Goal: Task Accomplishment & Management: Complete application form

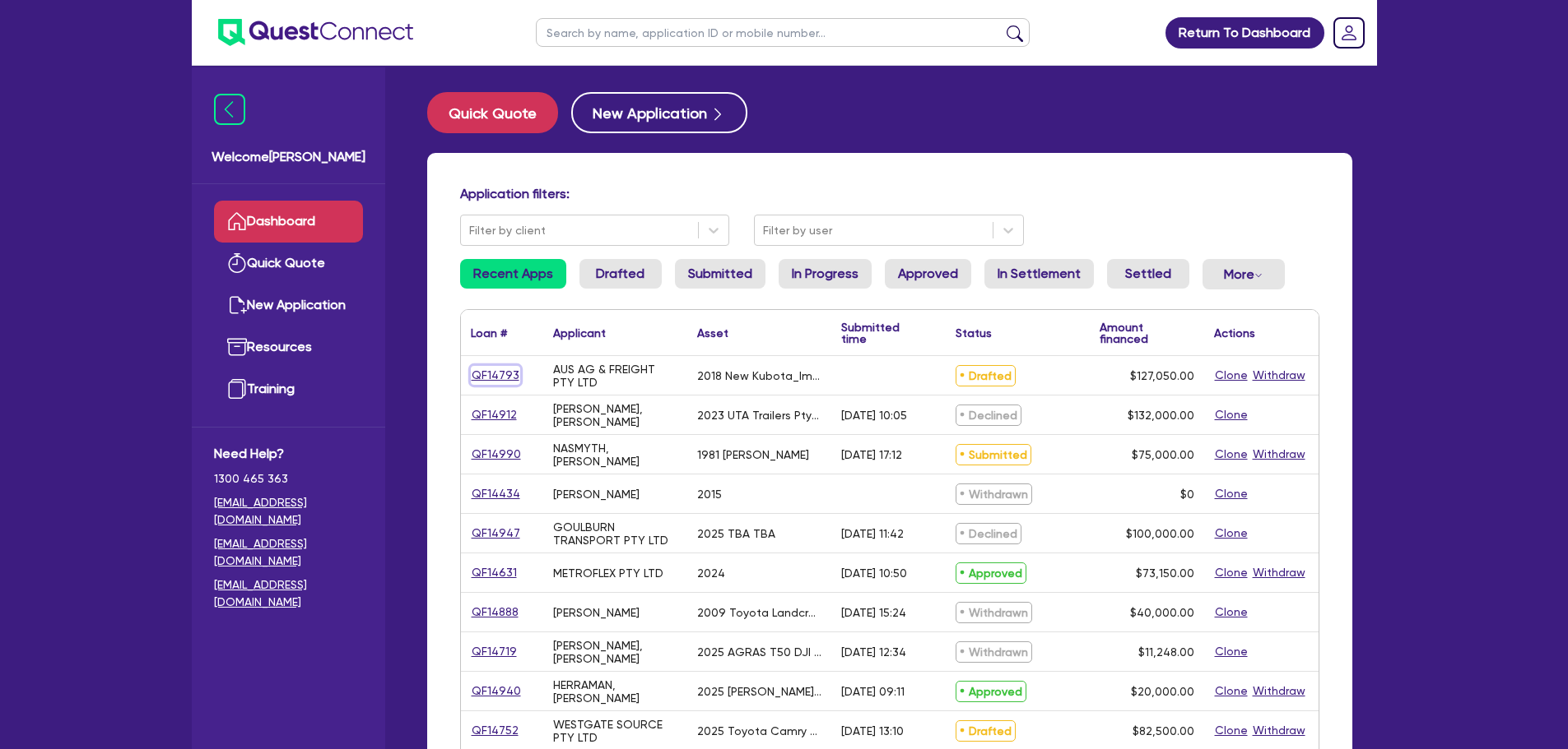
click at [499, 373] on link "QF14793" at bounding box center [495, 375] width 50 height 19
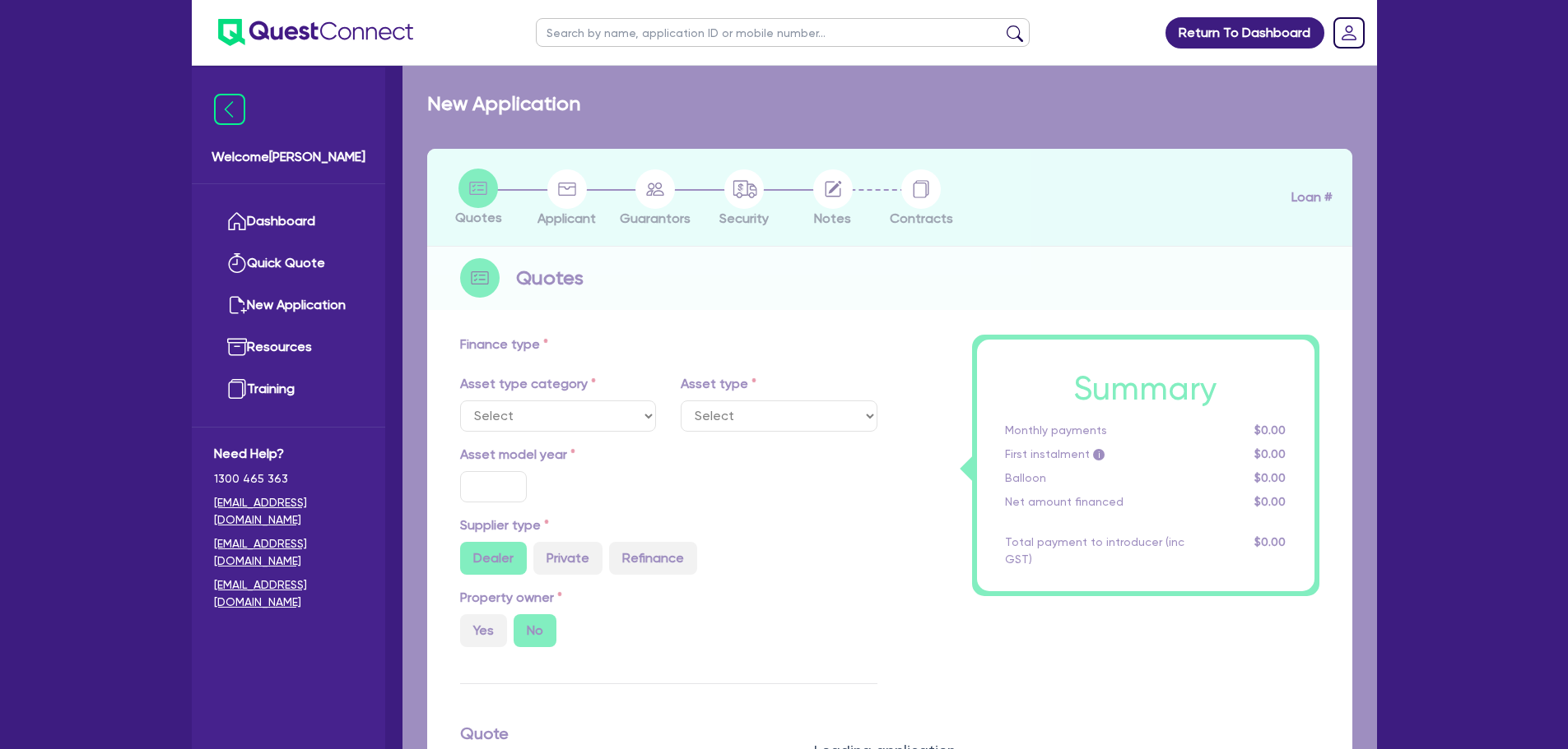
select select "PRIMARY_ASSETS"
type input "2018"
type input "127,050"
type input "10"
type input "12,705"
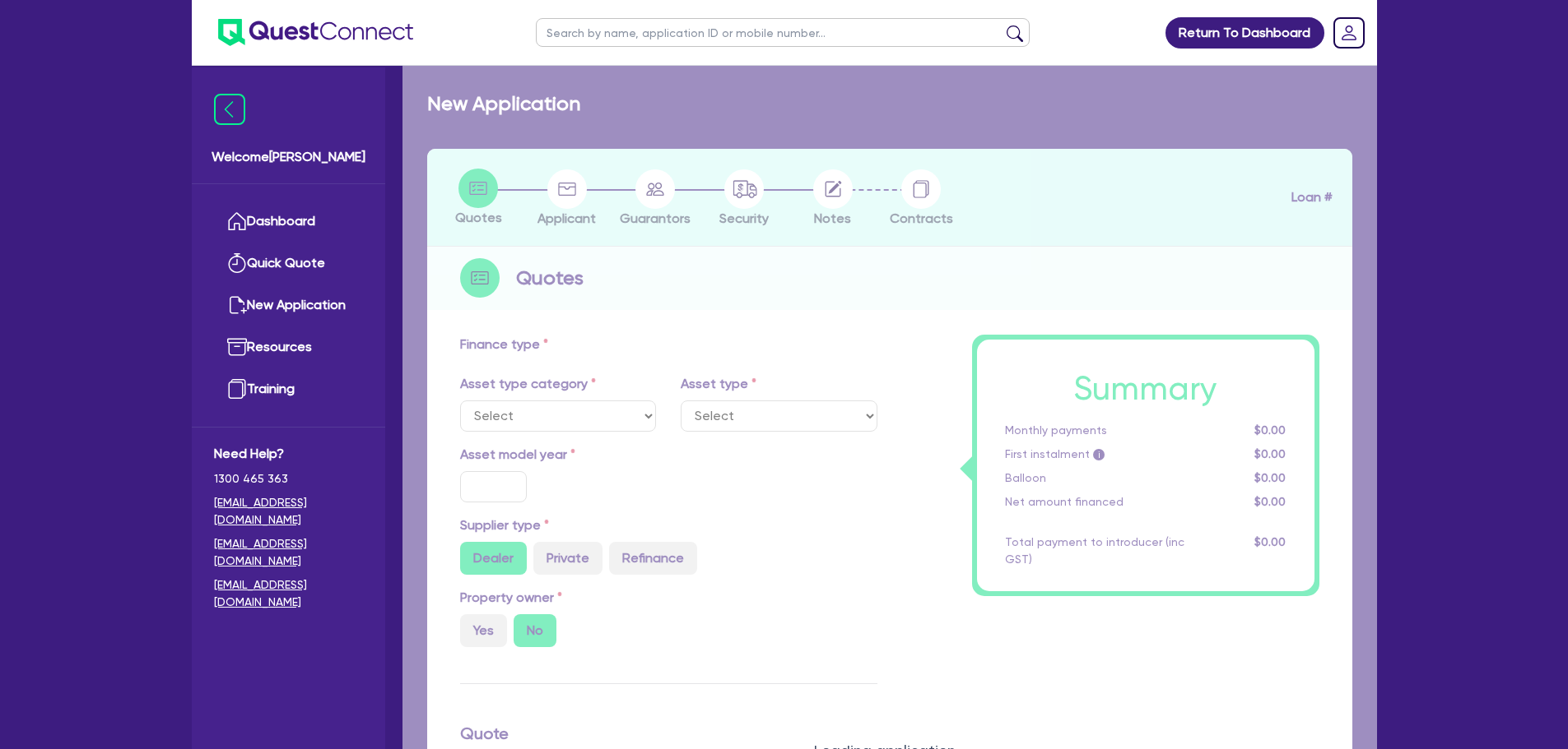
type input "17.95"
type input "1,100"
select select "FARMING_AND_AGRICULTURE"
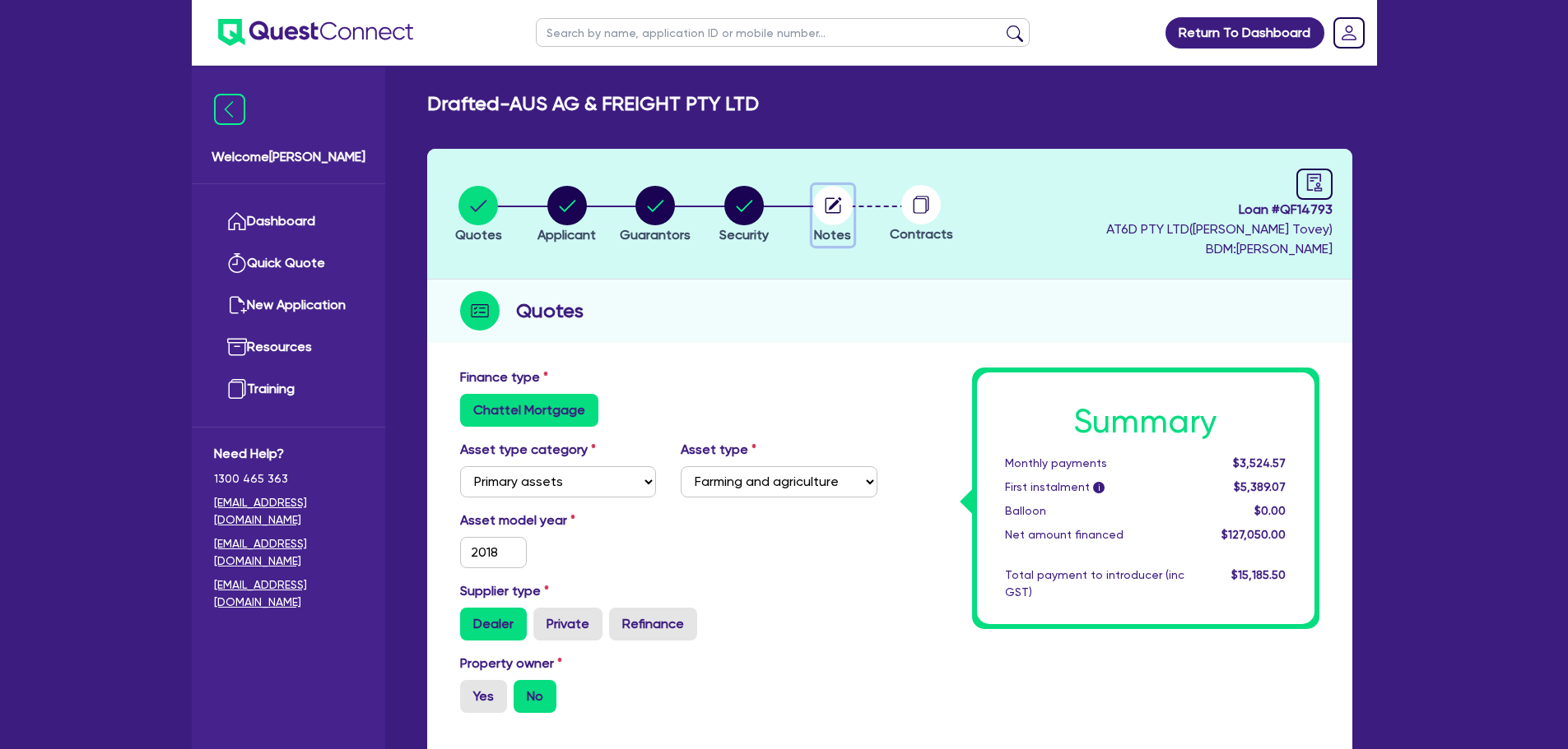
click at [845, 209] on circle "button" at bounding box center [832, 206] width 40 height 40
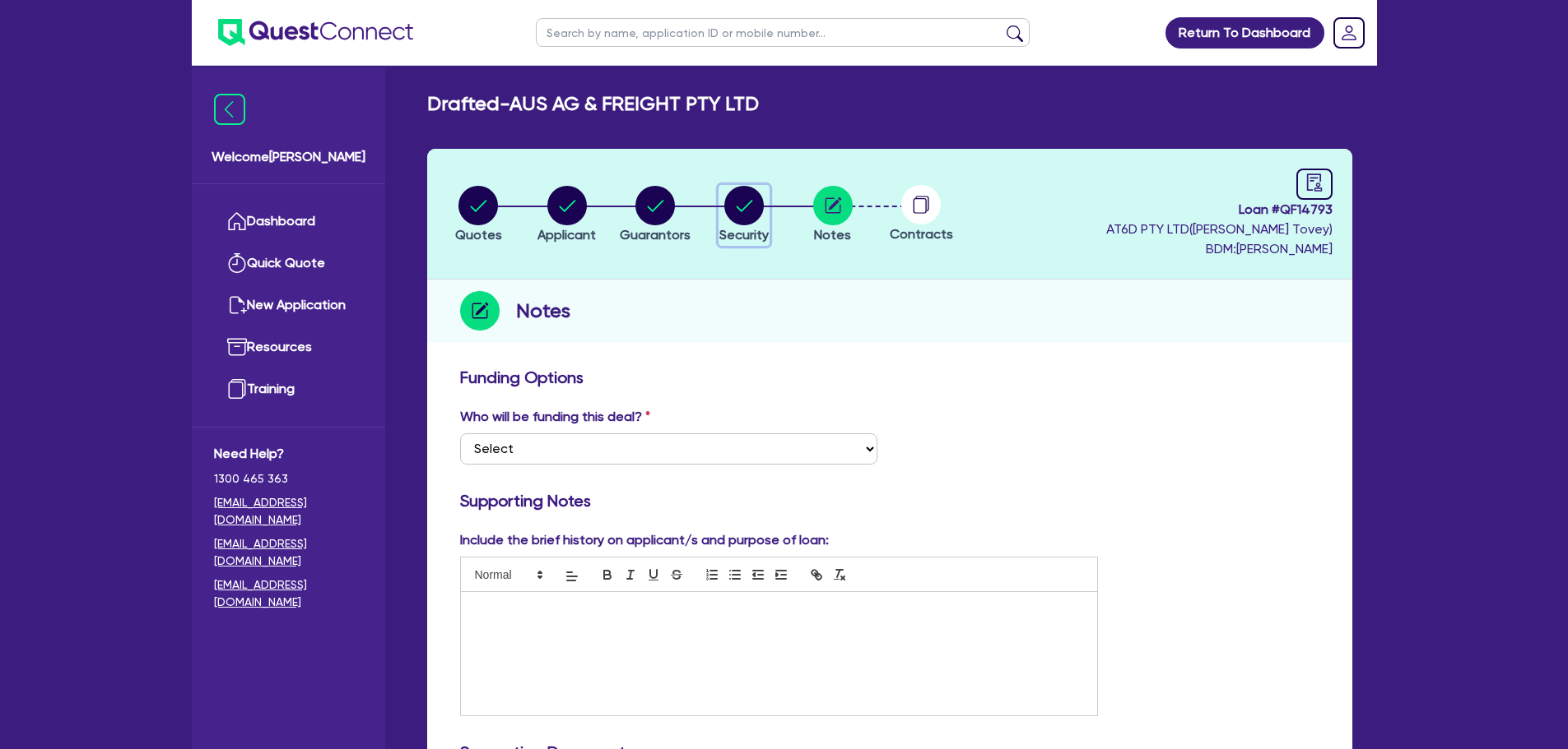
click at [748, 204] on icon "button" at bounding box center [745, 206] width 17 height 12
select select "PRIMARY_ASSETS"
select select "FARMING_AND_AGRICULTURE"
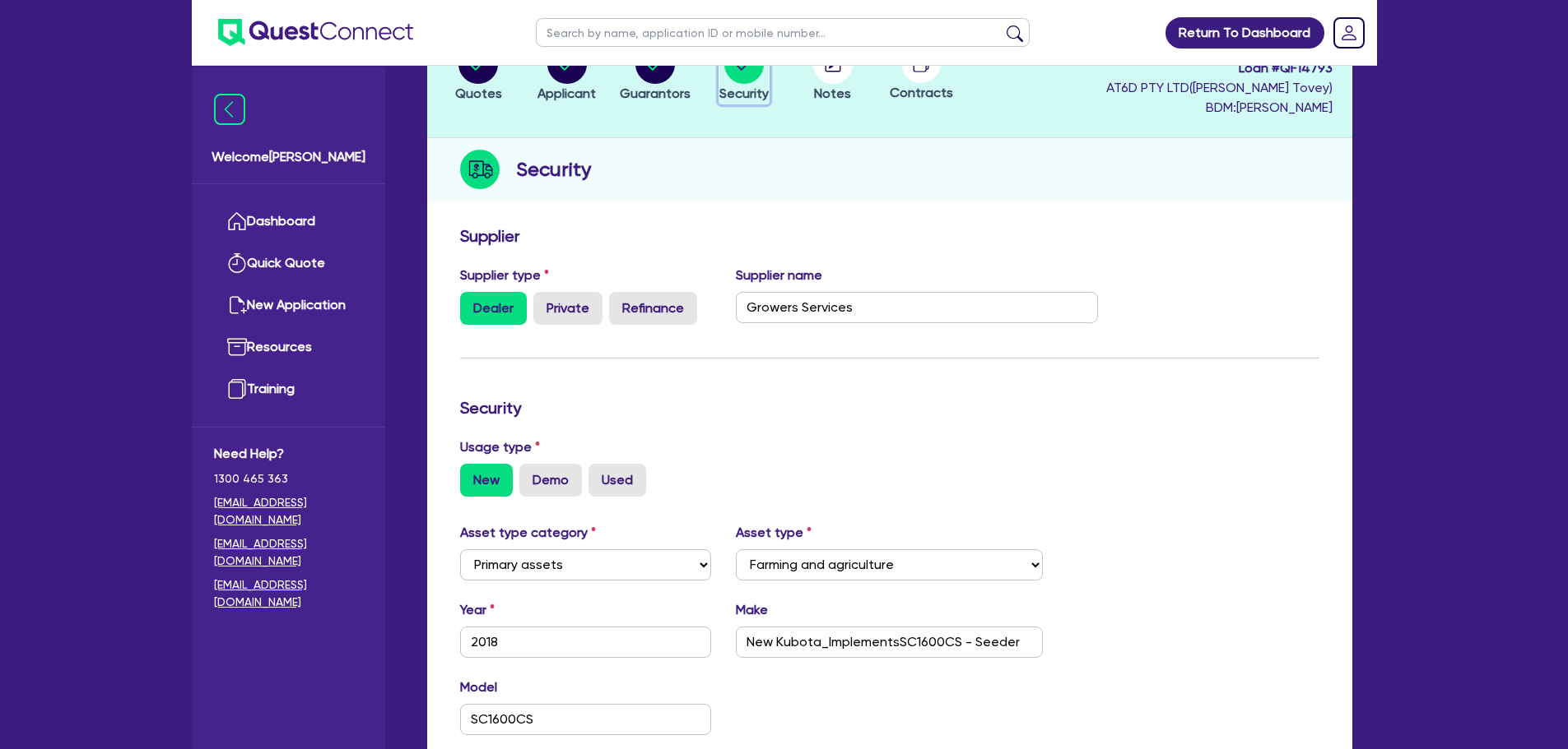
scroll to position [82, 0]
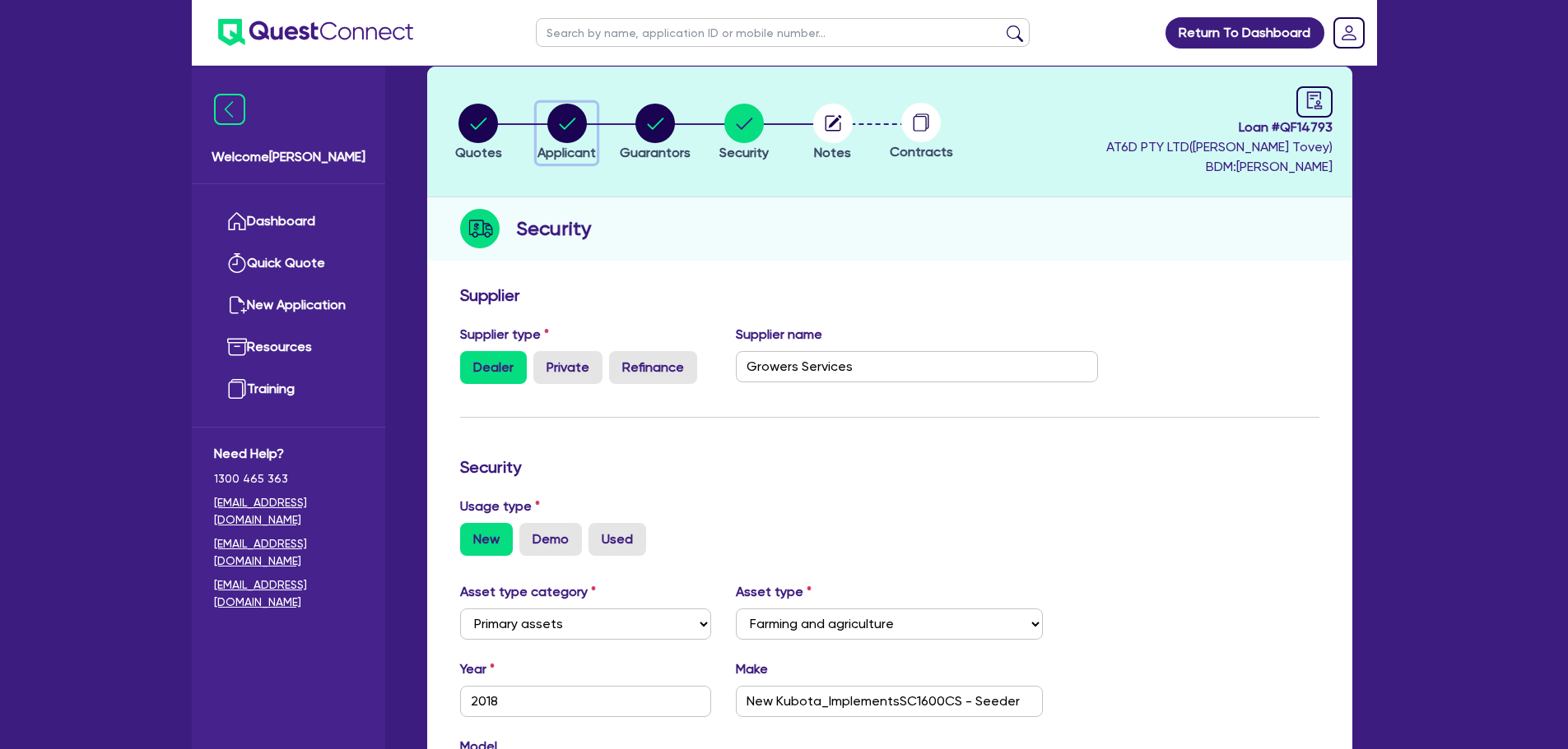
click at [568, 125] on icon "button" at bounding box center [566, 124] width 17 height 12
select select "COMPANY"
select select "AGRICULTURE"
select select "GROWERS"
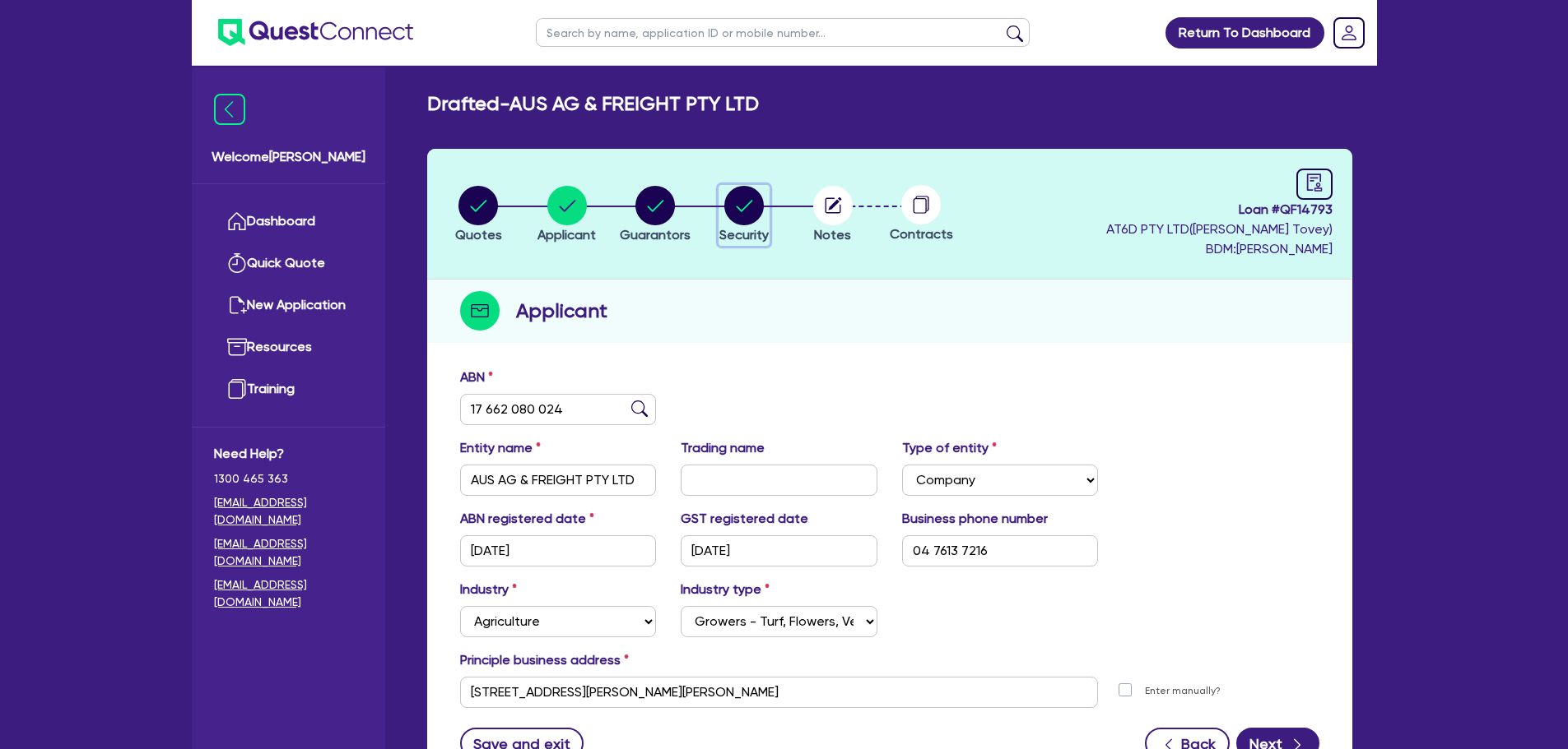
click at [724, 214] on icon "button" at bounding box center [744, 206] width 40 height 40
select select "PRIMARY_ASSETS"
select select "FARMING_AND_AGRICULTURE"
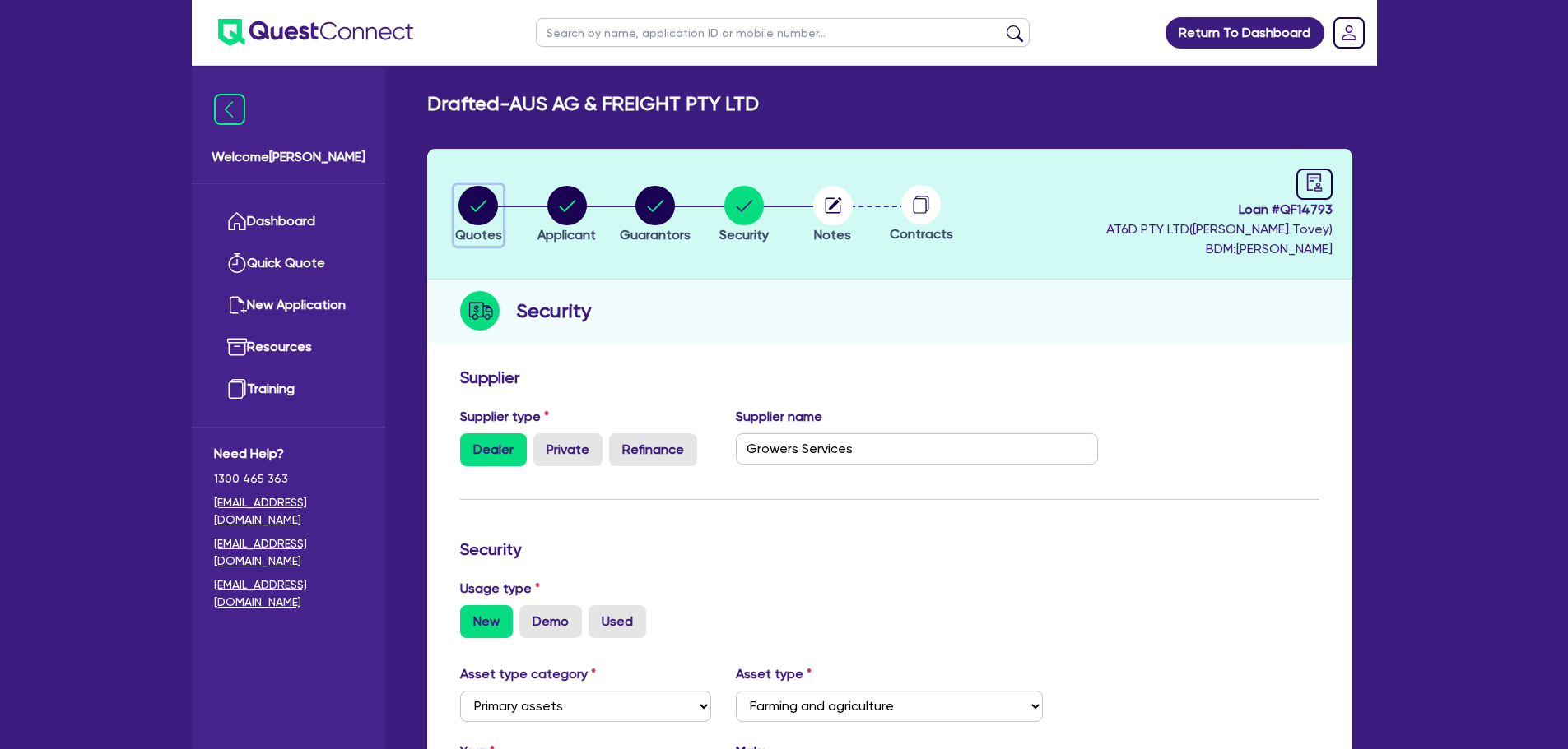
click at [496, 214] on circle "button" at bounding box center [478, 206] width 40 height 40
select select "PRIMARY_ASSETS"
select select "FARMING_AND_AGRICULTURE"
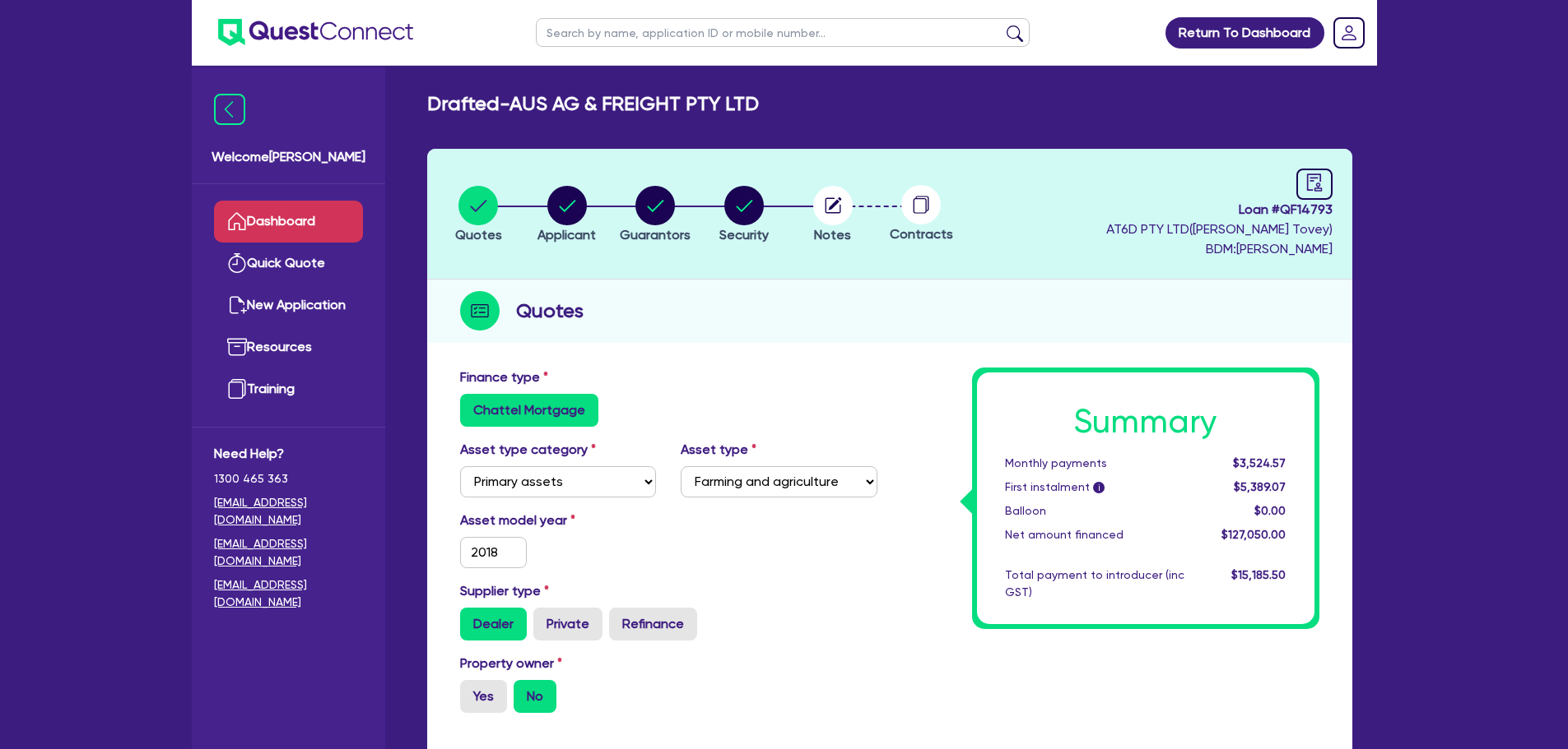
click at [315, 212] on link "Dashboard" at bounding box center [288, 221] width 149 height 42
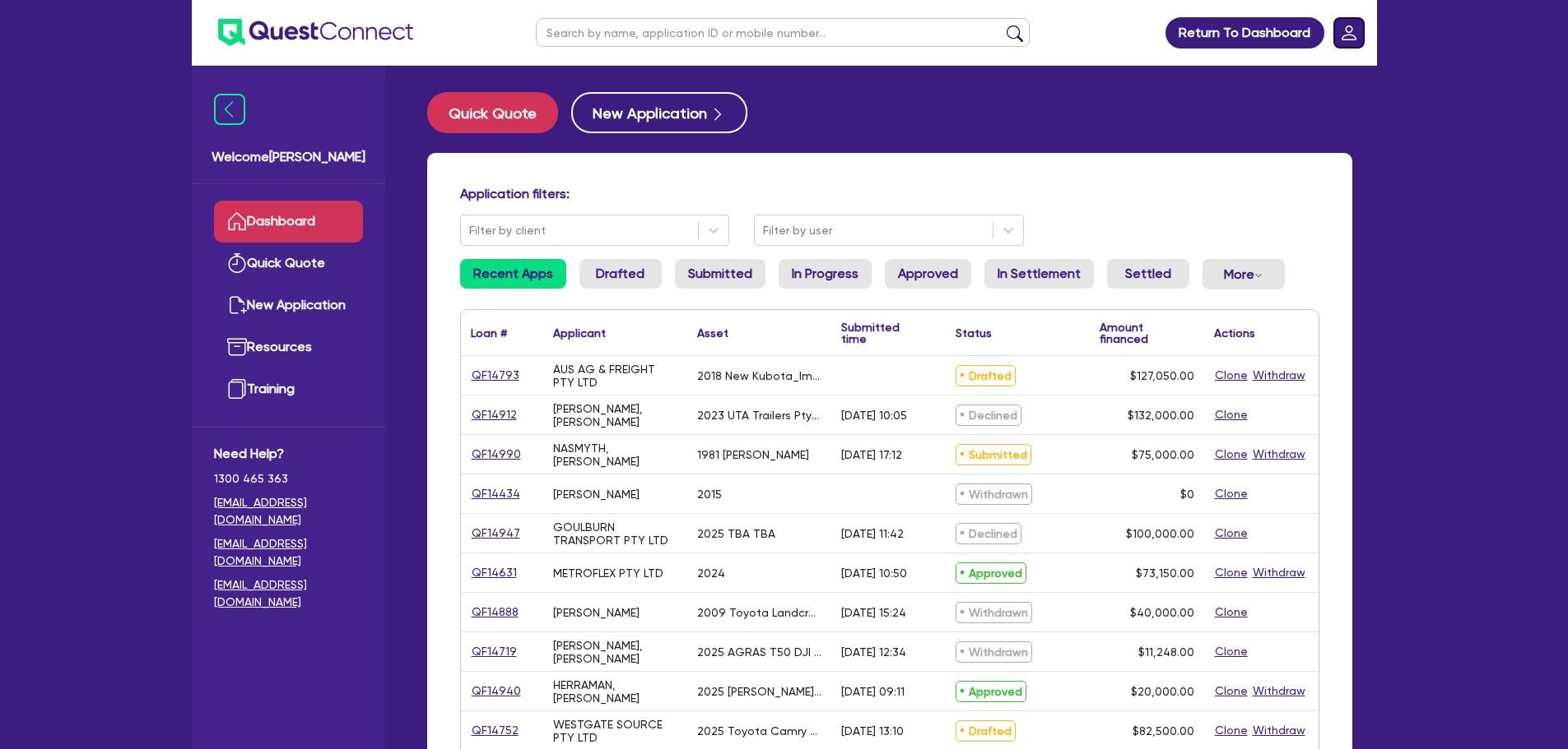
click at [1343, 31] on rect "Dropdown toggle" at bounding box center [1349, 33] width 29 height 29
click at [1308, 106] on link "Logout" at bounding box center [1302, 105] width 124 height 30
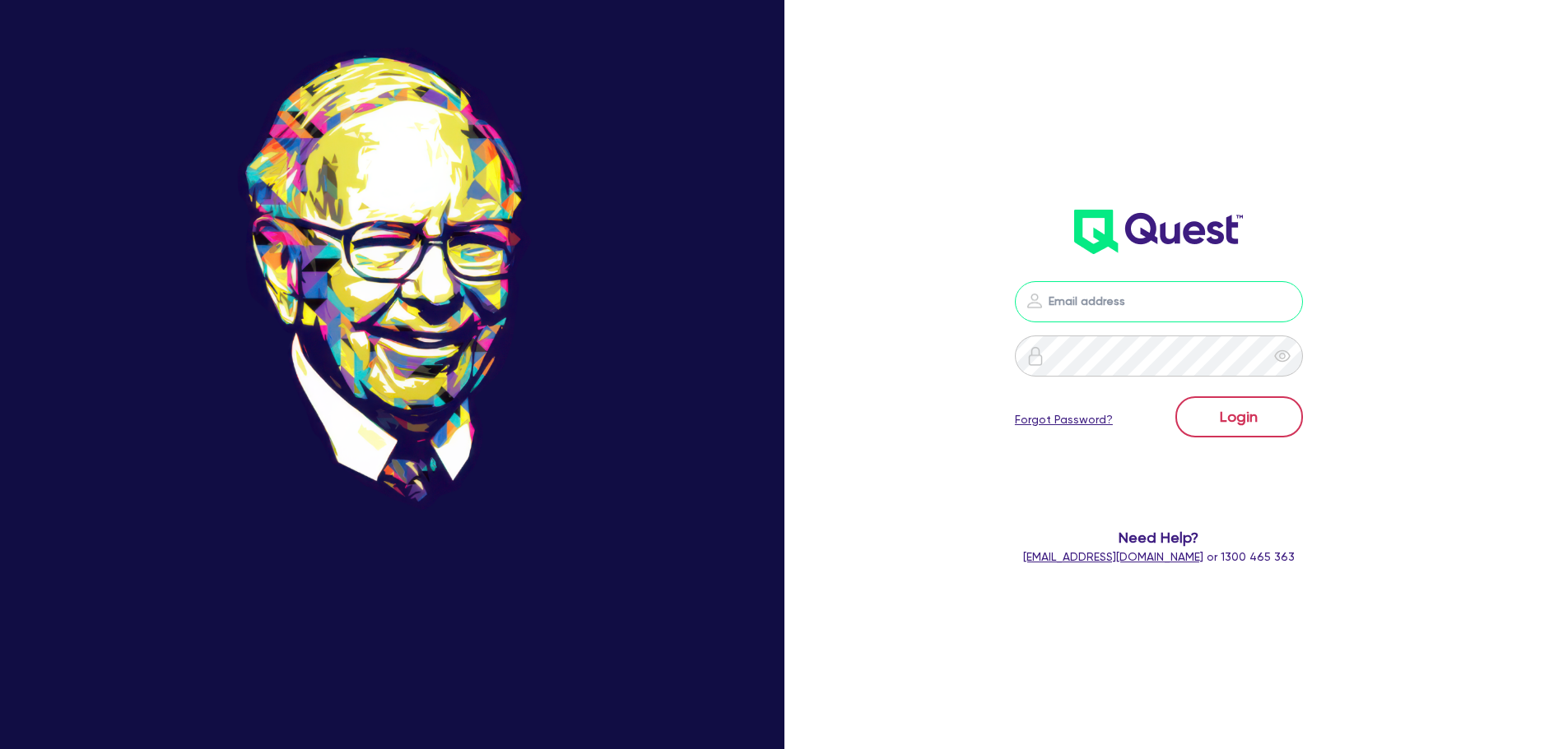
type input "sam.millard@quest.finance"
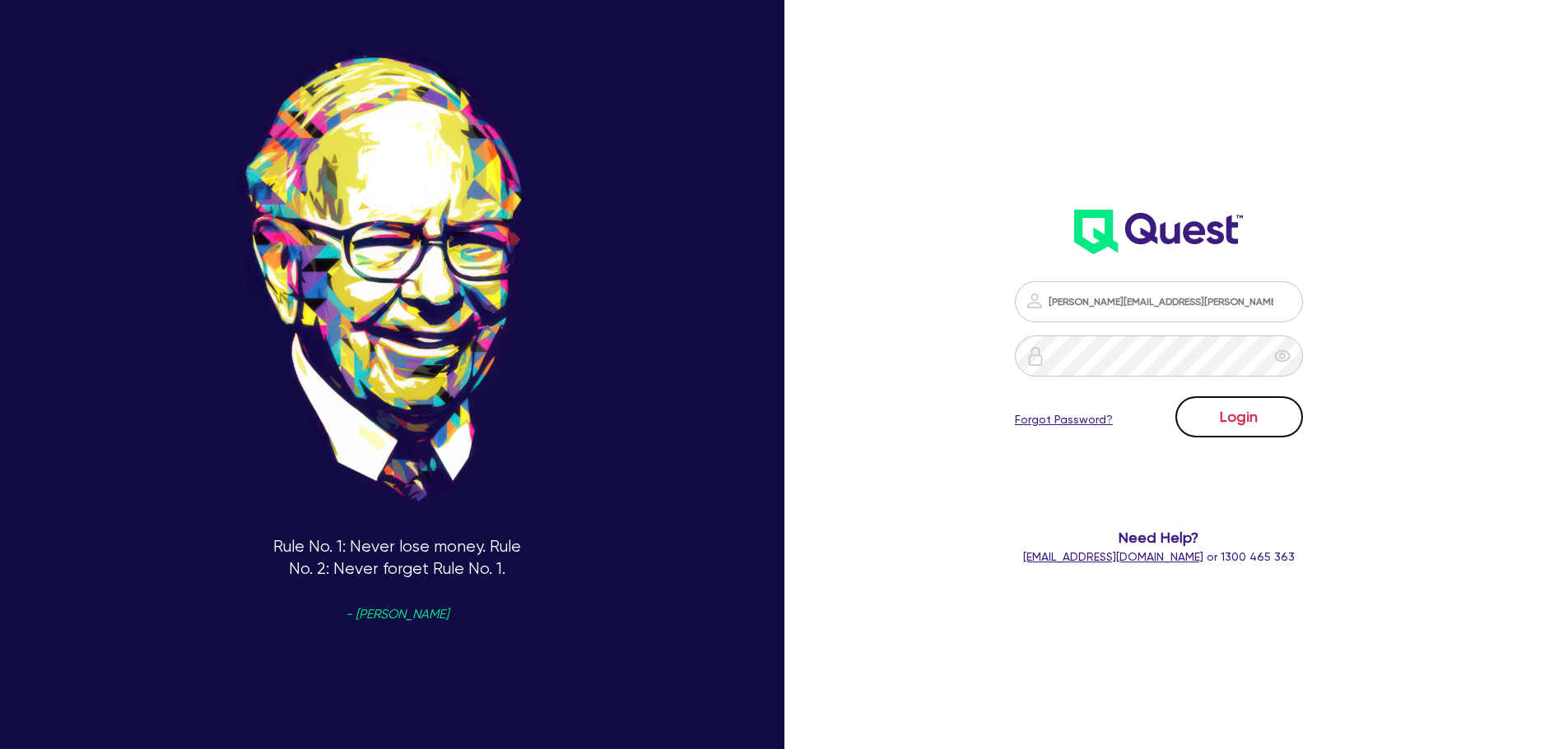
click at [1253, 416] on button "Login" at bounding box center [1239, 417] width 128 height 41
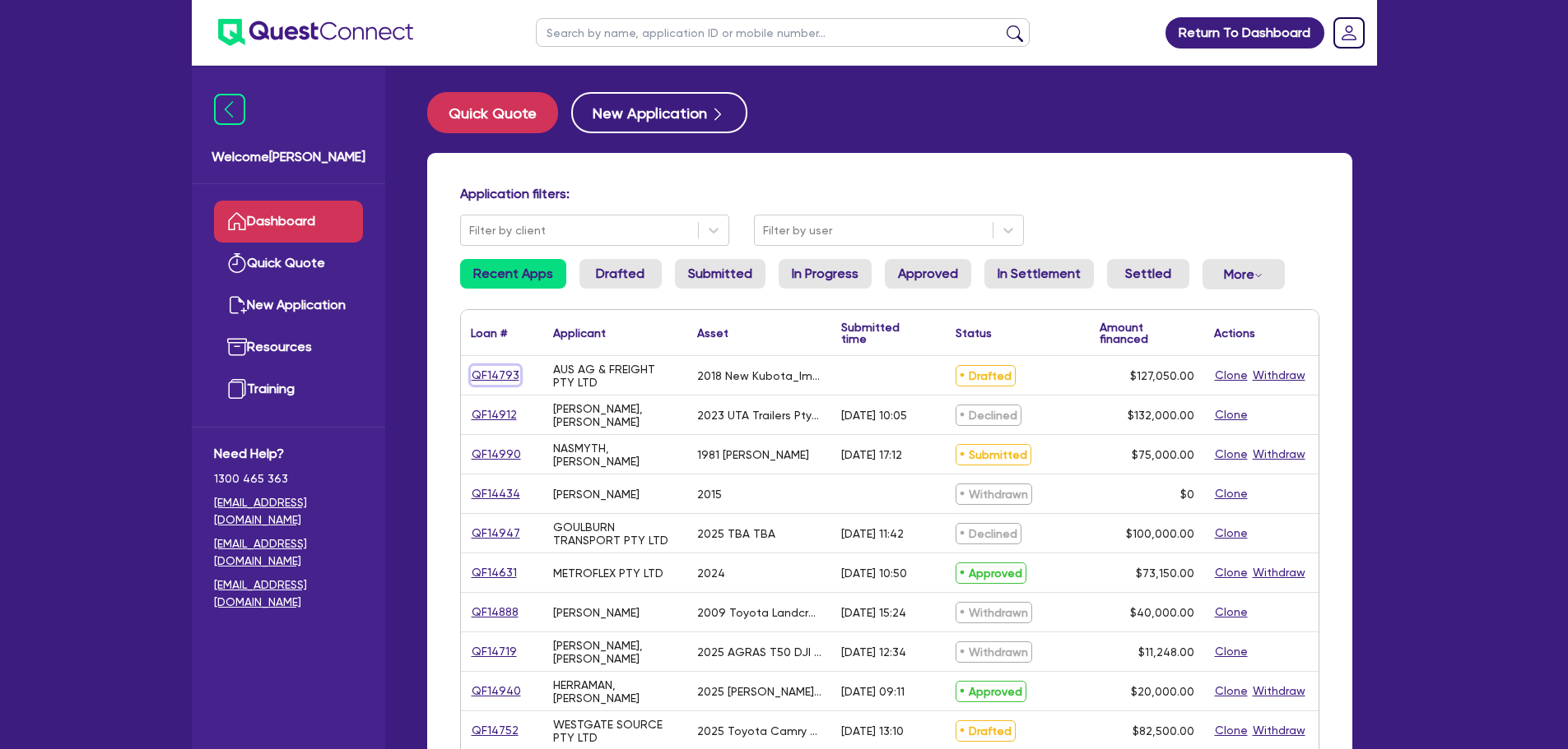
click at [501, 372] on link "QF14793" at bounding box center [495, 375] width 50 height 19
select select "PRIMARY_ASSETS"
select select "FARMING_AND_AGRICULTURE"
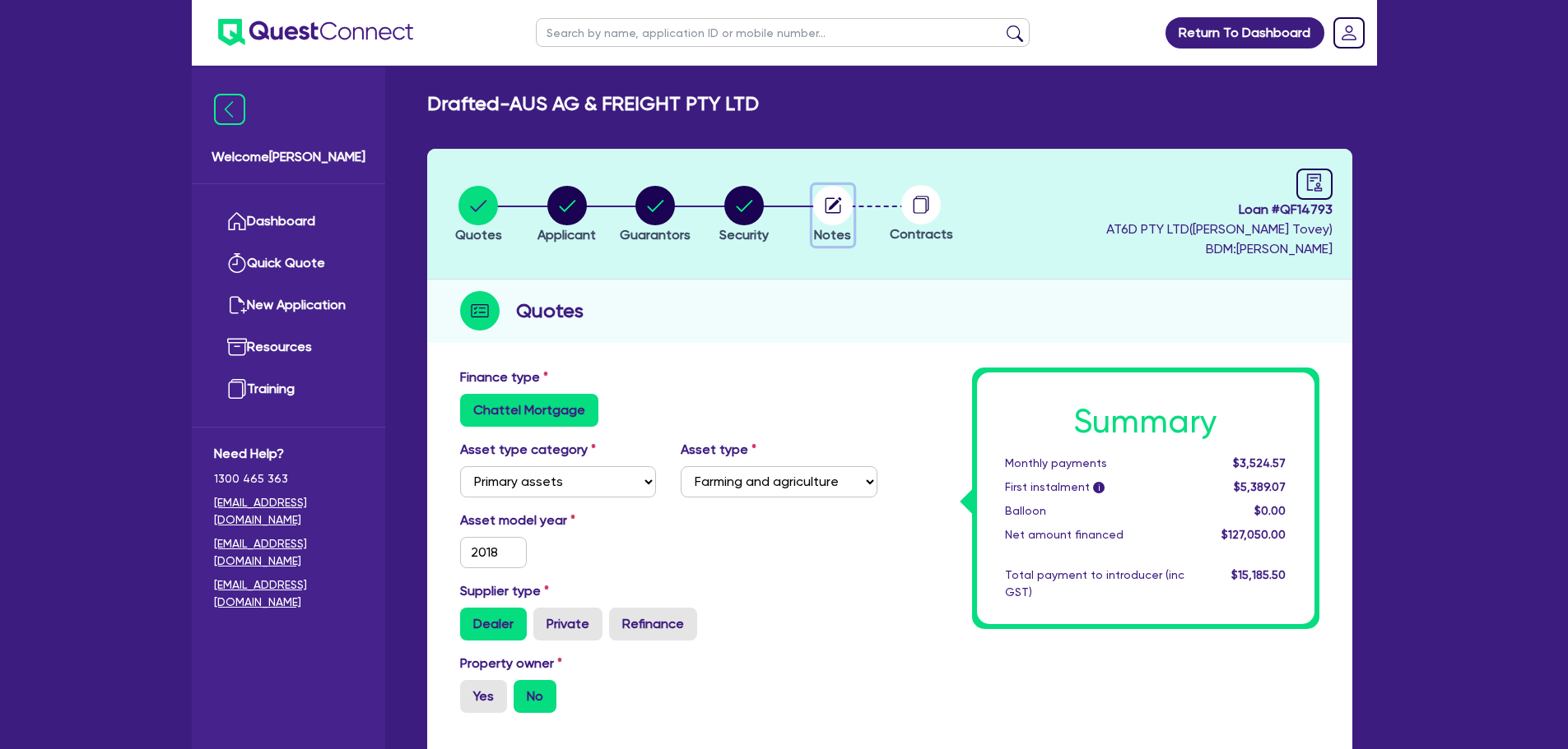
click at [828, 220] on circle "button" at bounding box center [832, 206] width 40 height 40
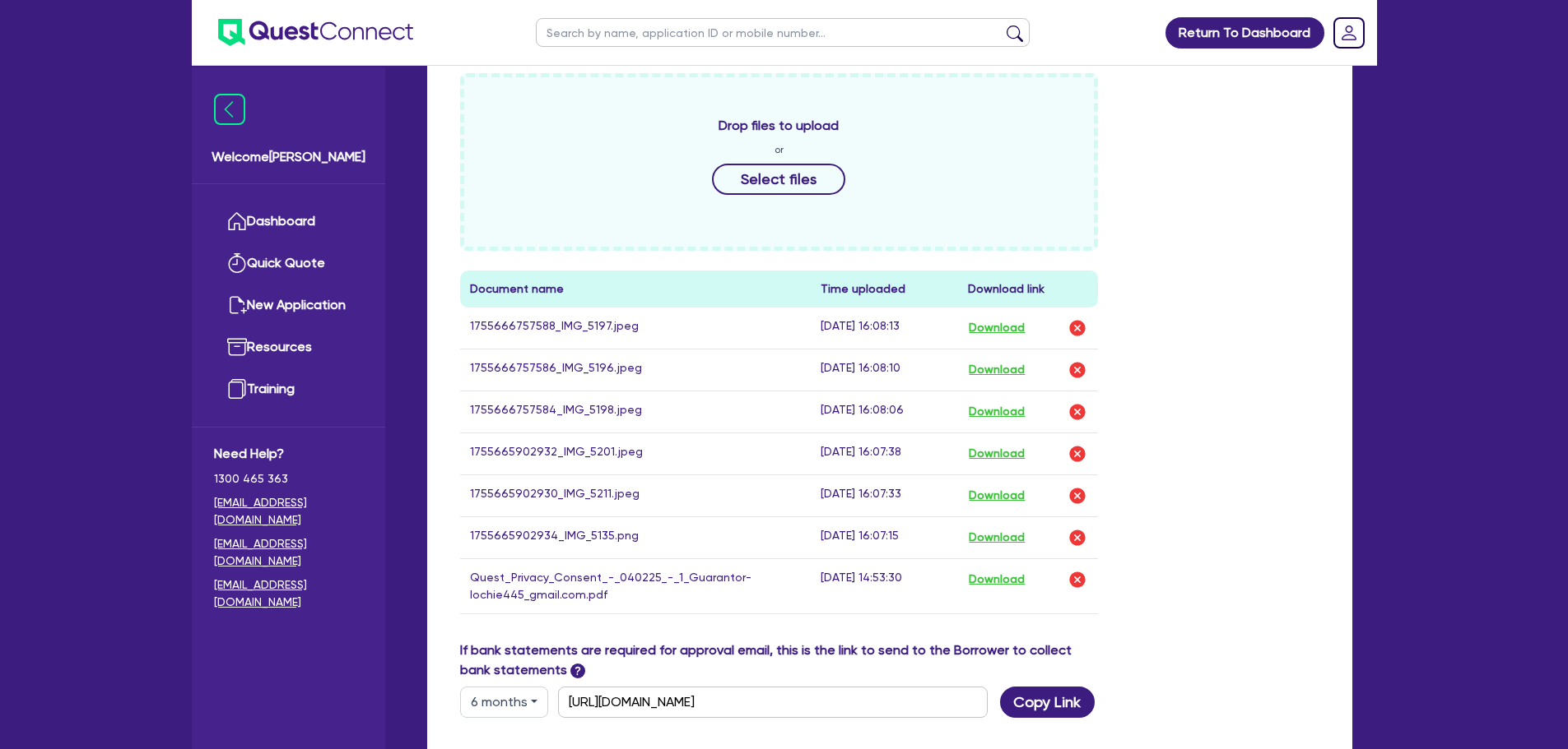
scroll to position [905, 0]
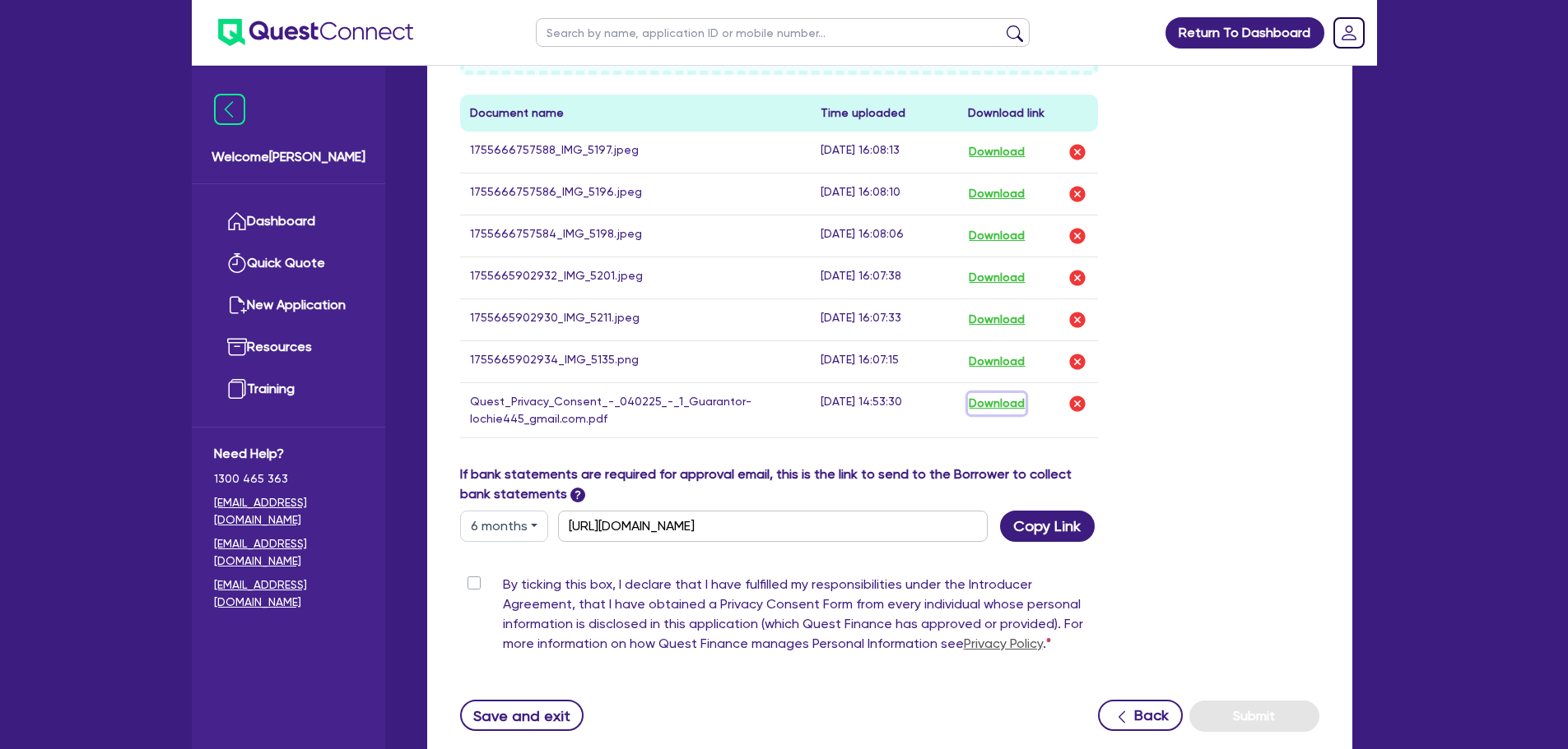
click at [989, 401] on button "Download" at bounding box center [996, 404] width 57 height 21
click at [1005, 367] on button "Download" at bounding box center [996, 362] width 57 height 21
click at [1014, 354] on button "Download" at bounding box center [996, 362] width 57 height 21
click at [1015, 315] on button "Download" at bounding box center [996, 320] width 57 height 21
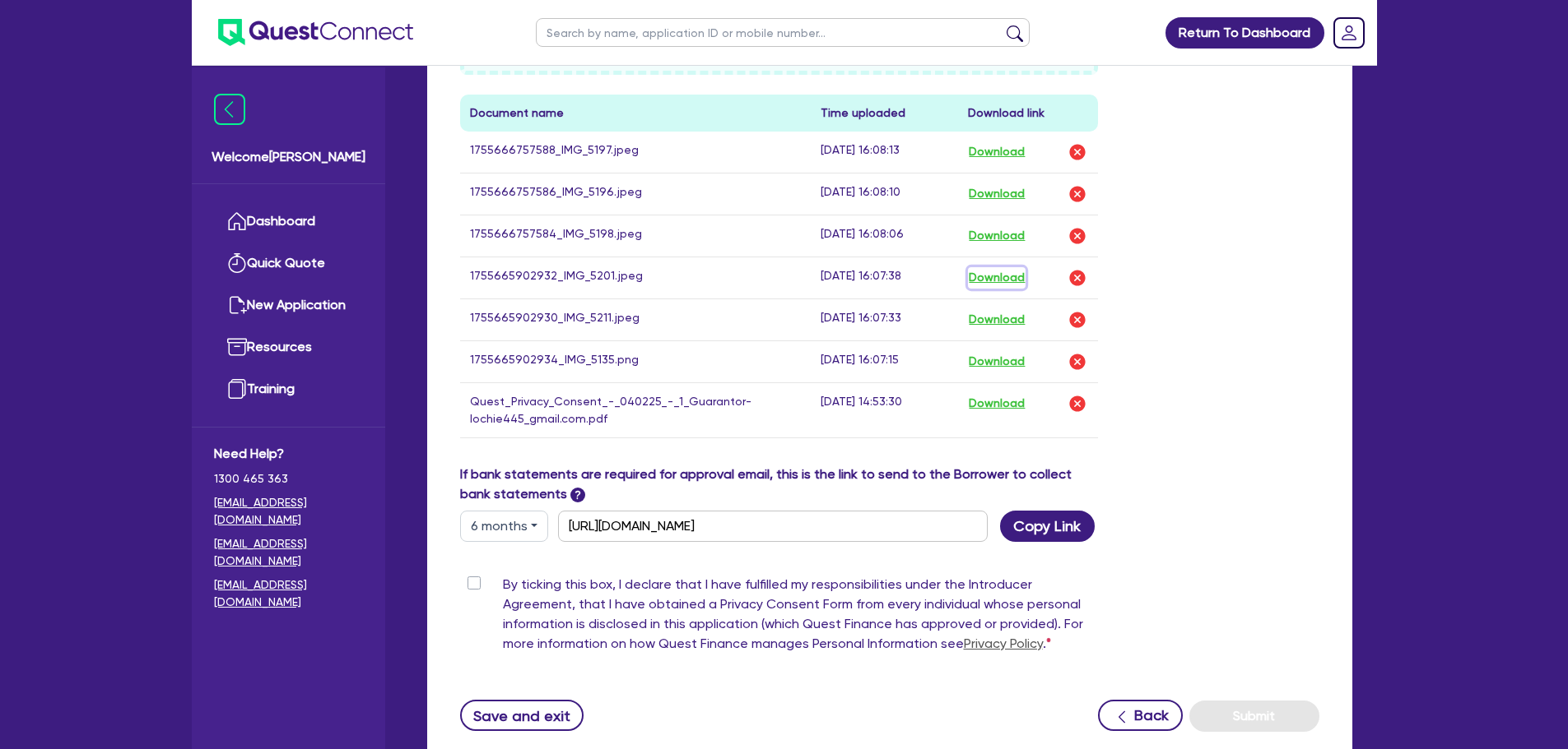
click at [1012, 276] on button "Download" at bounding box center [996, 278] width 57 height 21
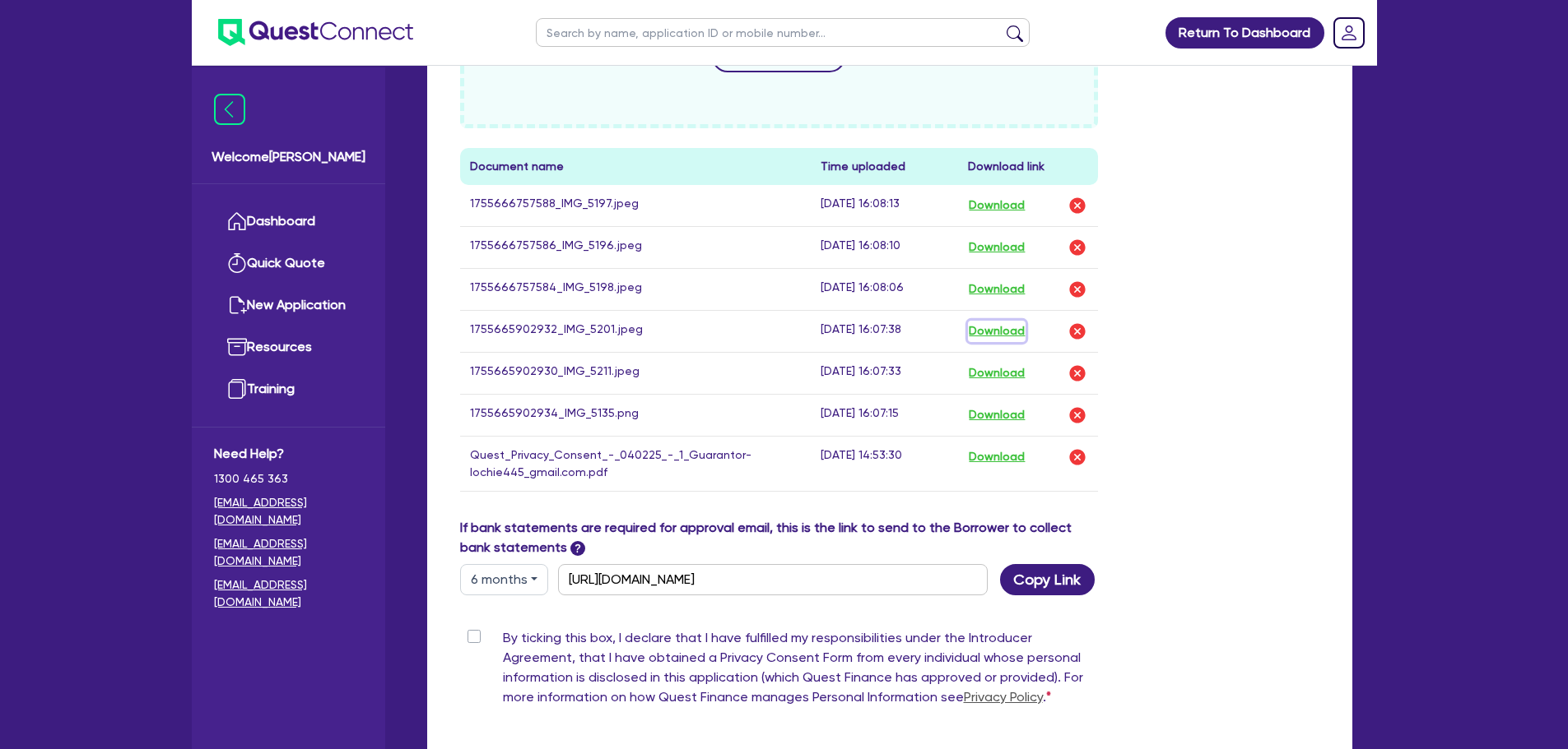
scroll to position [822, 0]
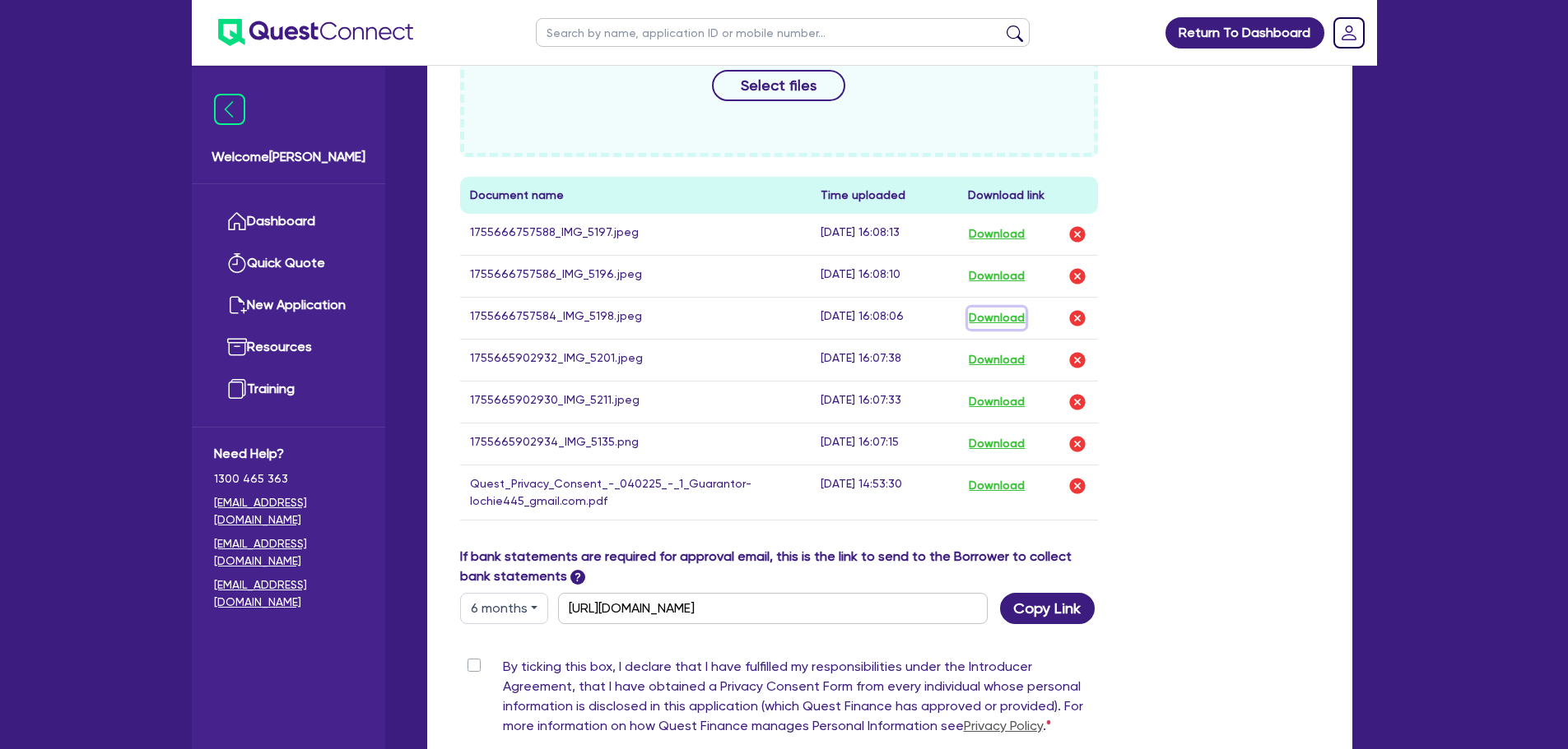
click at [1000, 314] on button "Download" at bounding box center [996, 318] width 57 height 21
click at [1007, 275] on button "Download" at bounding box center [996, 277] width 57 height 21
click at [1016, 229] on button "Download" at bounding box center [996, 235] width 57 height 21
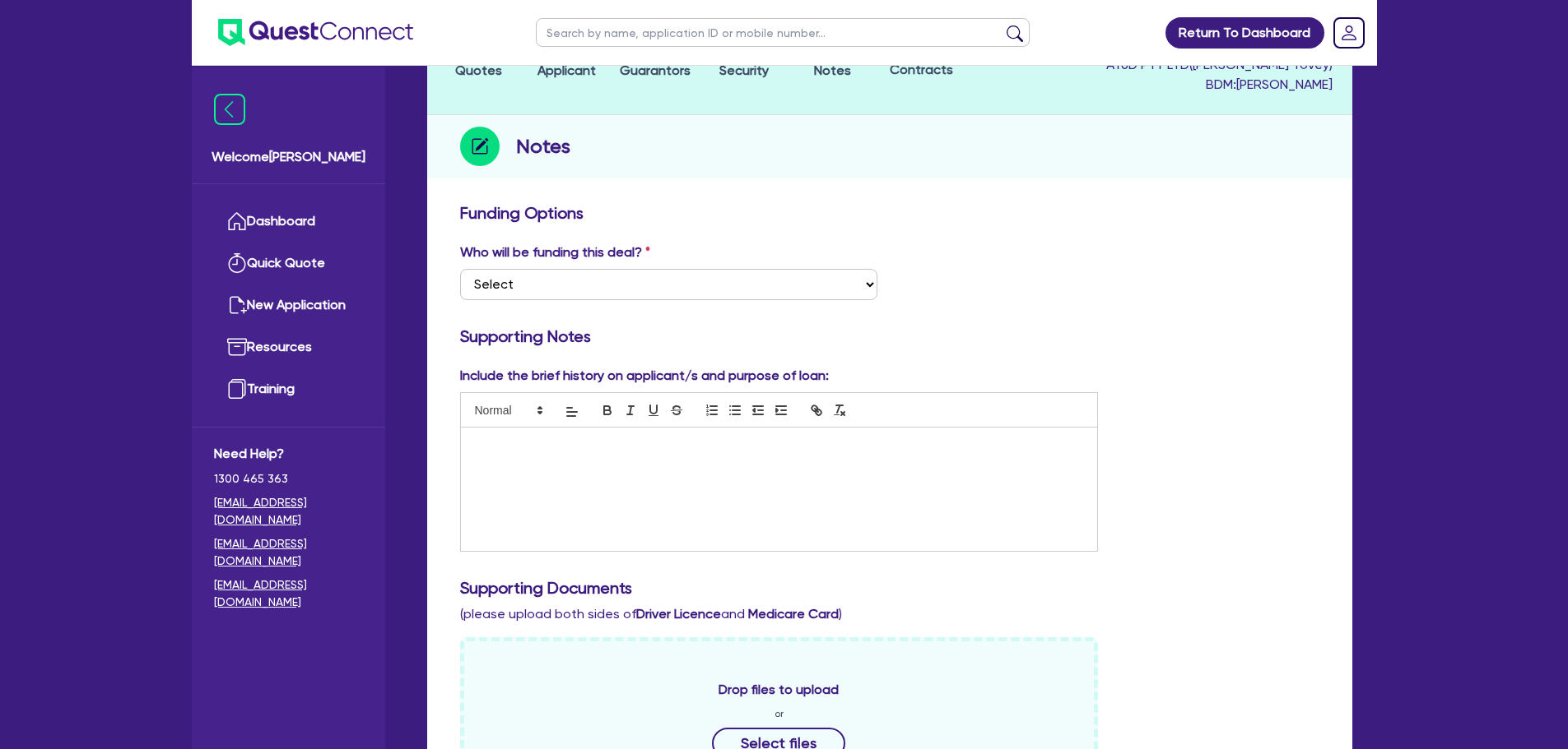
scroll to position [0, 0]
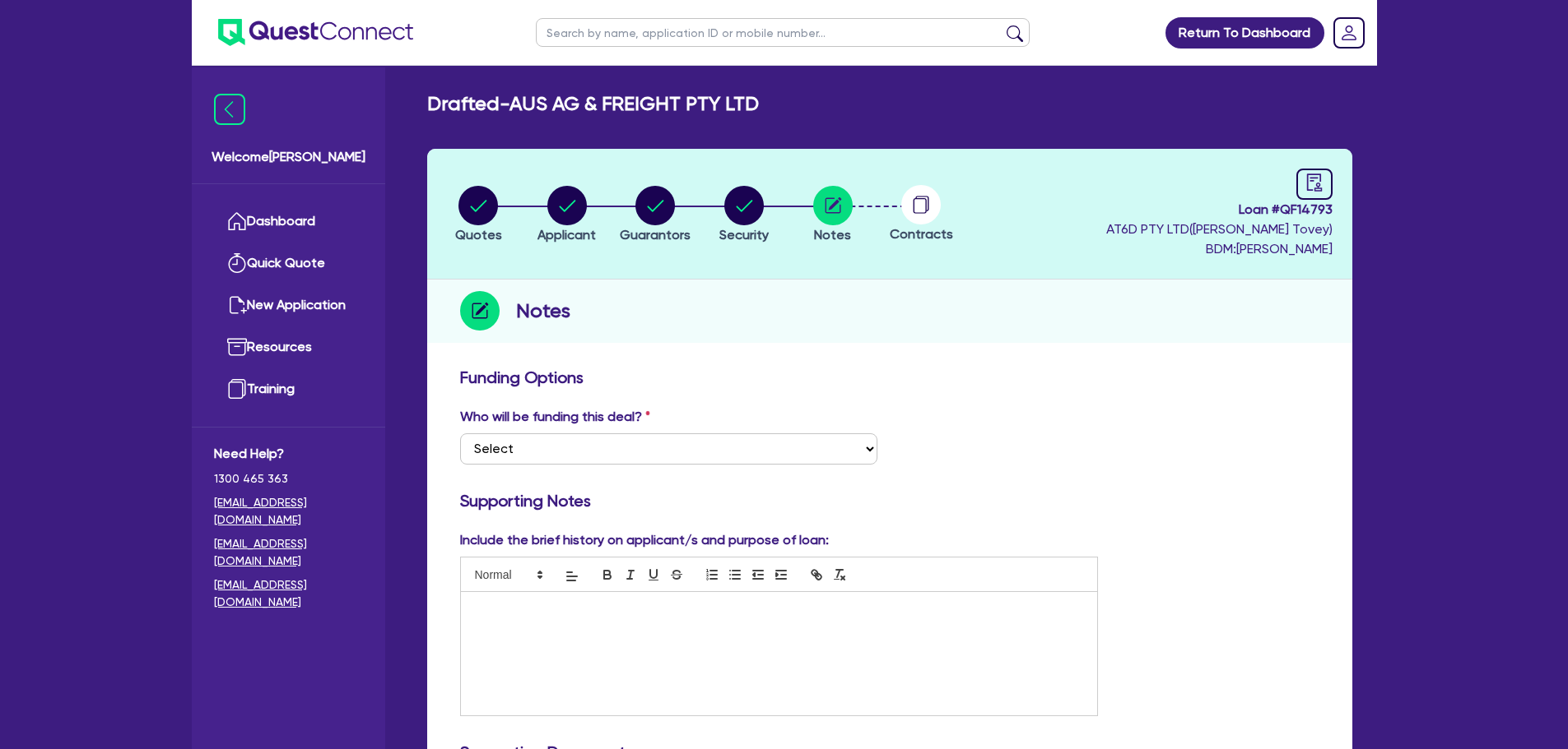
click at [729, 181] on header "Quotes Applicant Guarantors Security Notes Contracts Loan # QF14793 AT6D PTY LT…" at bounding box center [889, 214] width 925 height 131
click at [750, 202] on icon "button" at bounding box center [745, 206] width 17 height 12
select select "PRIMARY_ASSETS"
select select "FARMING_AND_AGRICULTURE"
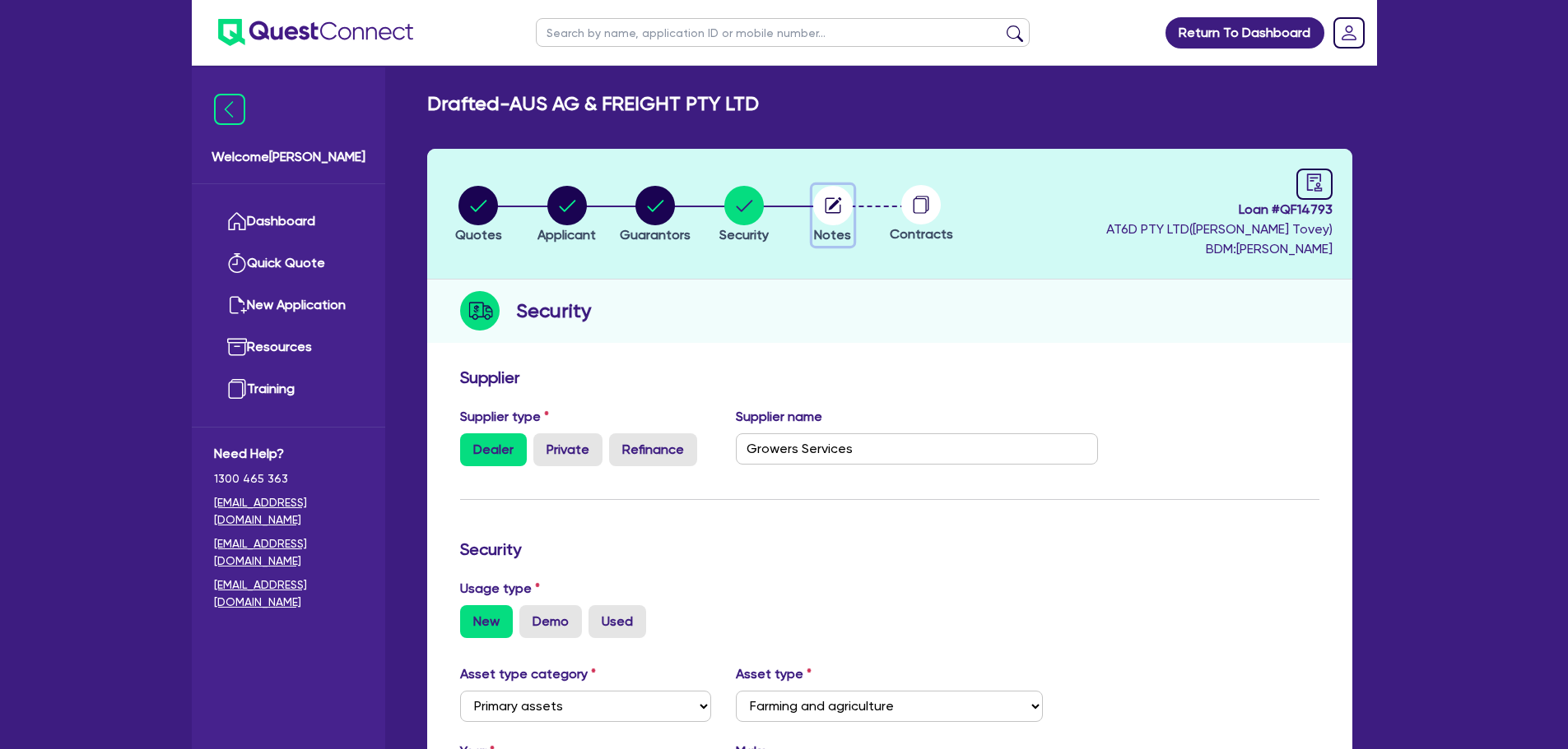
click at [822, 202] on circle "button" at bounding box center [832, 206] width 40 height 40
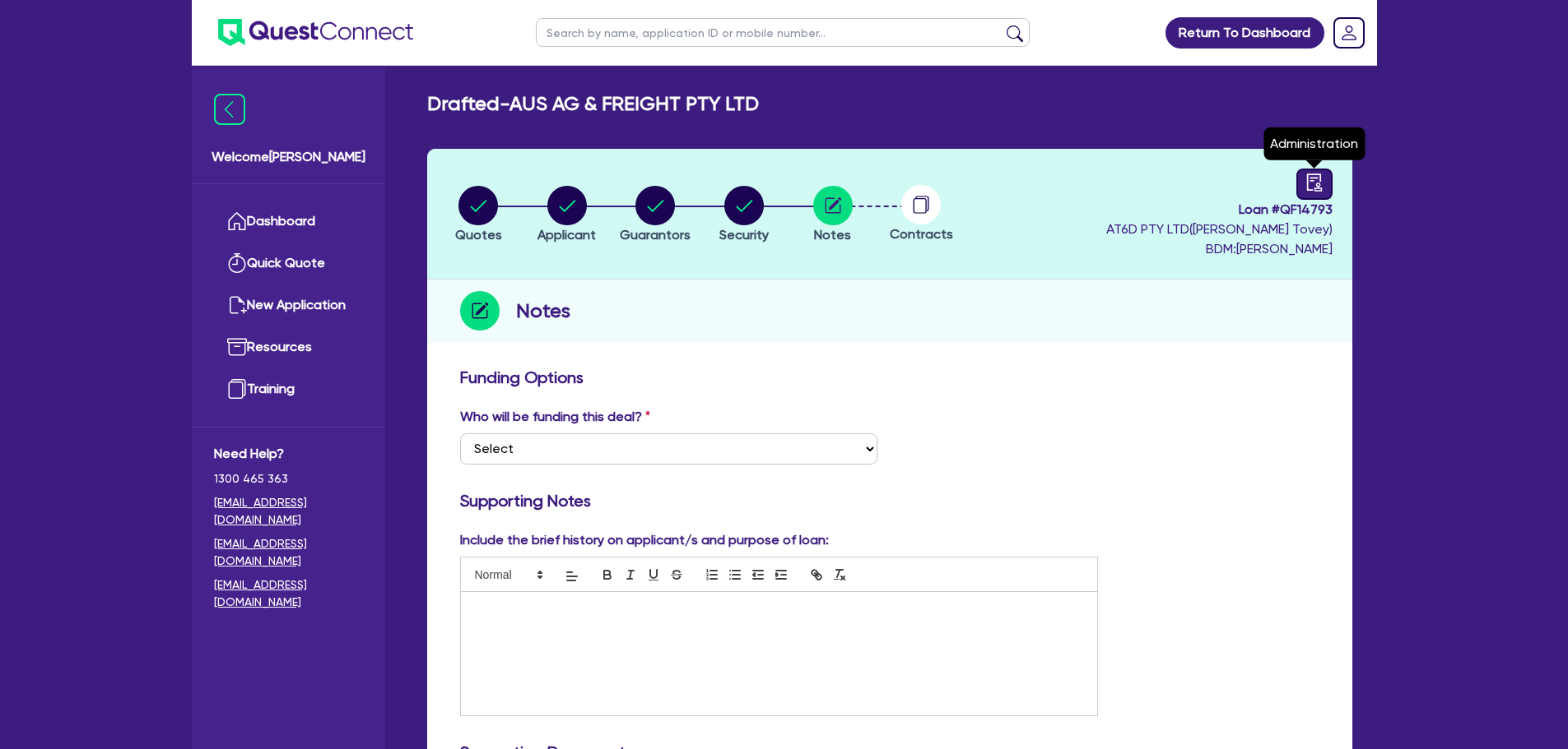
click at [1307, 190] on icon "audit" at bounding box center [1313, 182] width 15 height 18
select select "DRAFTED_NEW"
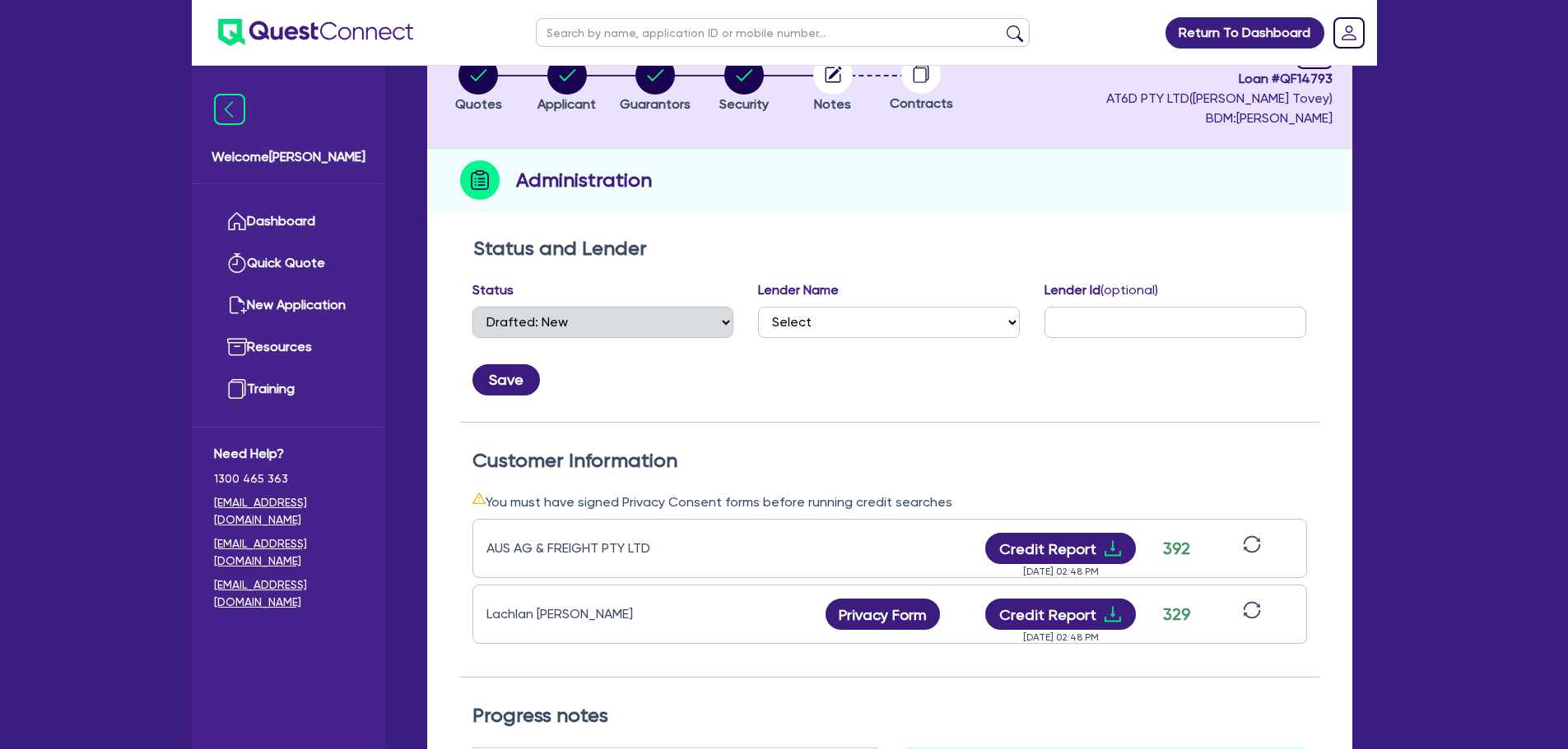
scroll to position [246, 0]
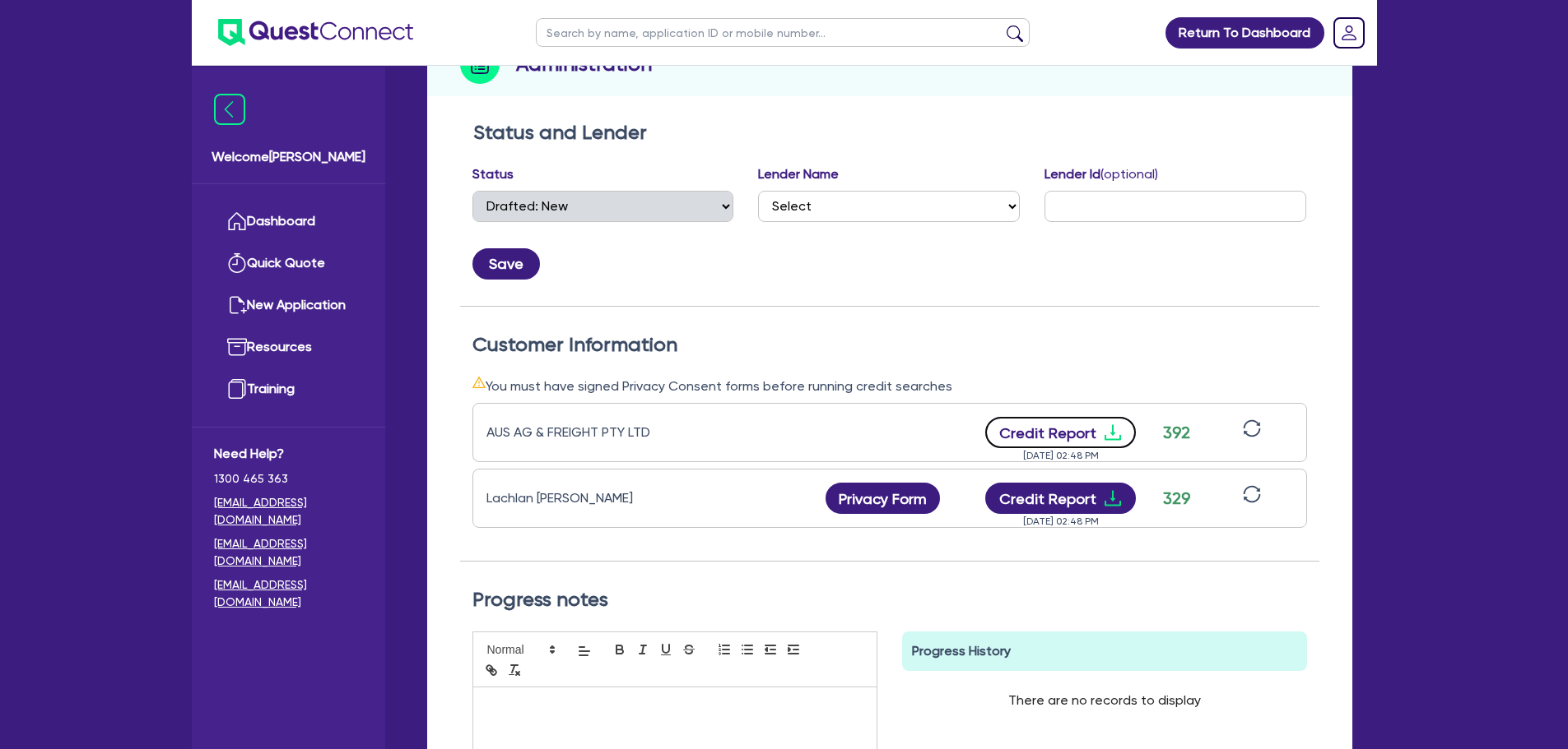
click at [1082, 431] on button "Credit Report" at bounding box center [1060, 432] width 151 height 31
click at [1242, 146] on div "Status and Lender Status Select Quoted Drafted: New Drafted: Amended Submitted:…" at bounding box center [890, 213] width 860 height 186
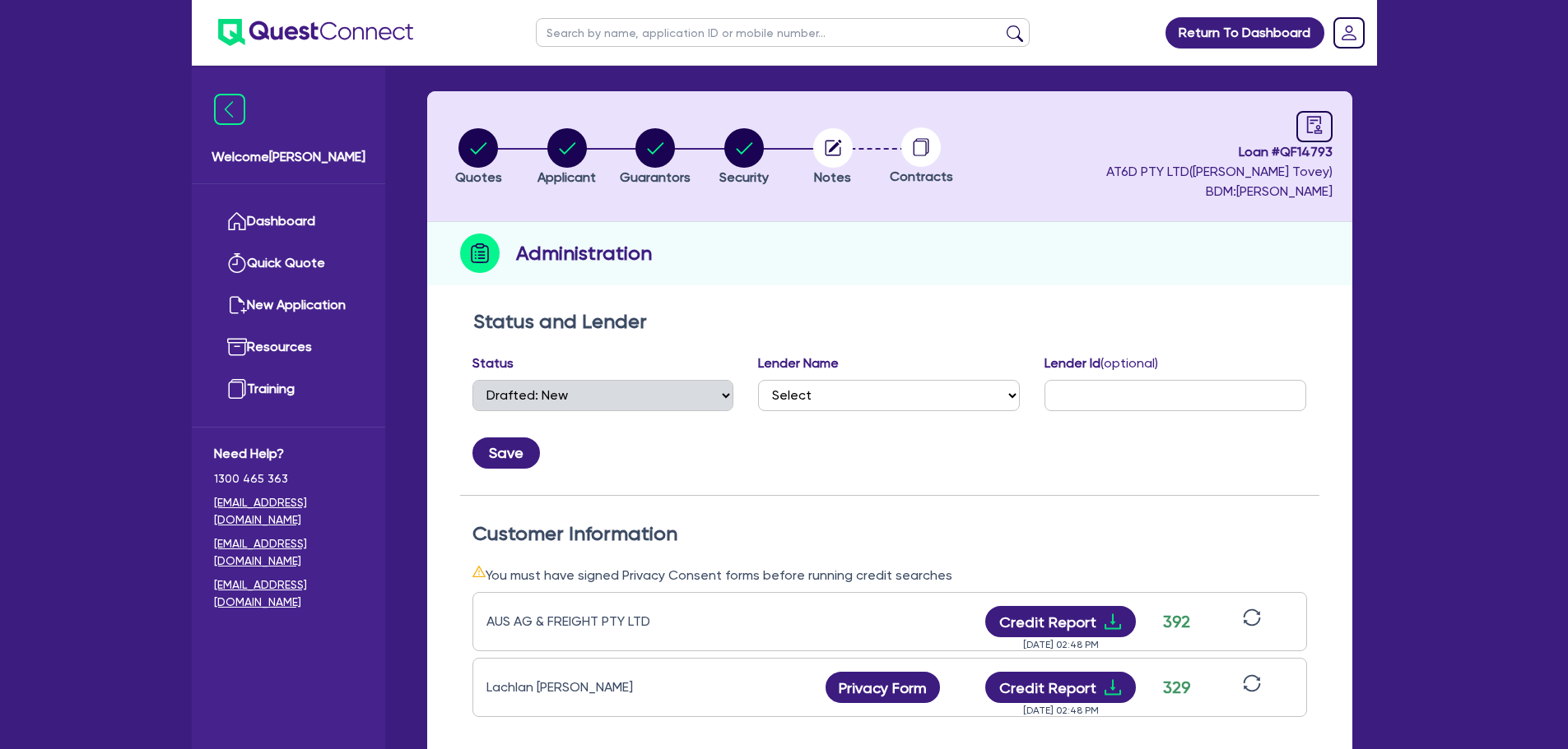
scroll to position [33, 0]
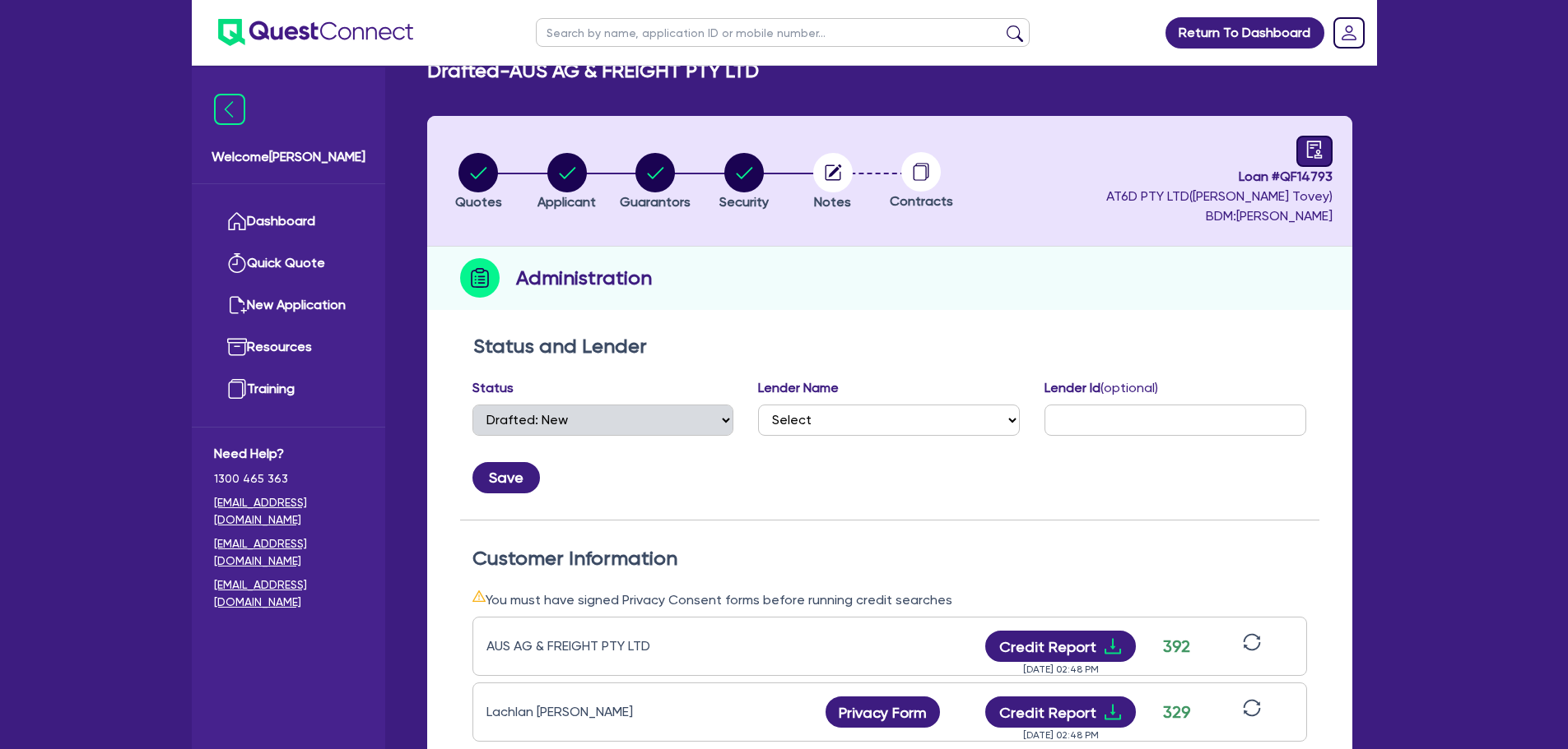
click at [1309, 140] on icon "audit" at bounding box center [1314, 149] width 19 height 19
click at [1316, 142] on icon "audit" at bounding box center [1314, 149] width 19 height 19
click at [738, 180] on circle "button" at bounding box center [744, 172] width 40 height 40
select select "PRIMARY_ASSETS"
select select "FARMING_AND_AGRICULTURE"
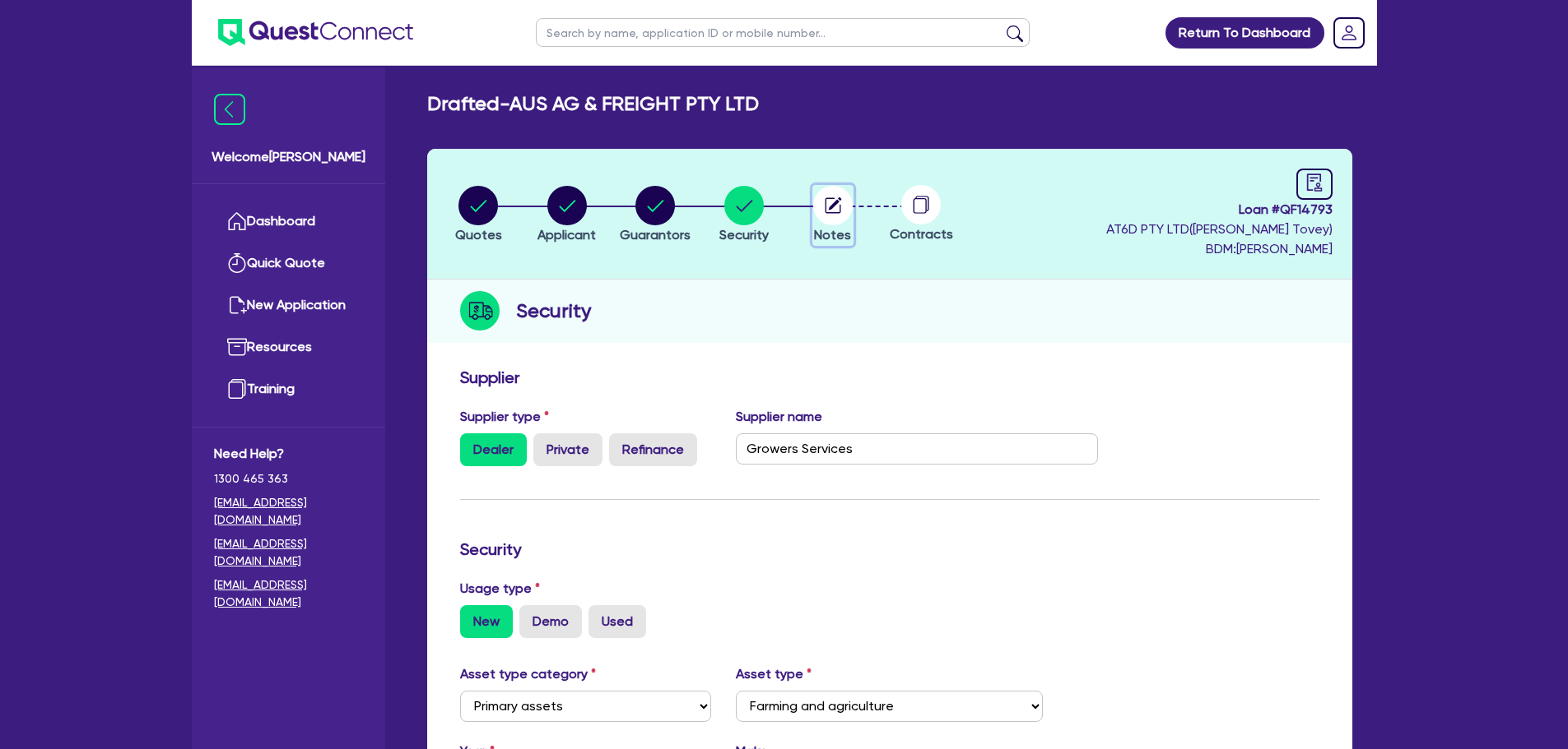
click at [838, 219] on circle "button" at bounding box center [832, 206] width 40 height 40
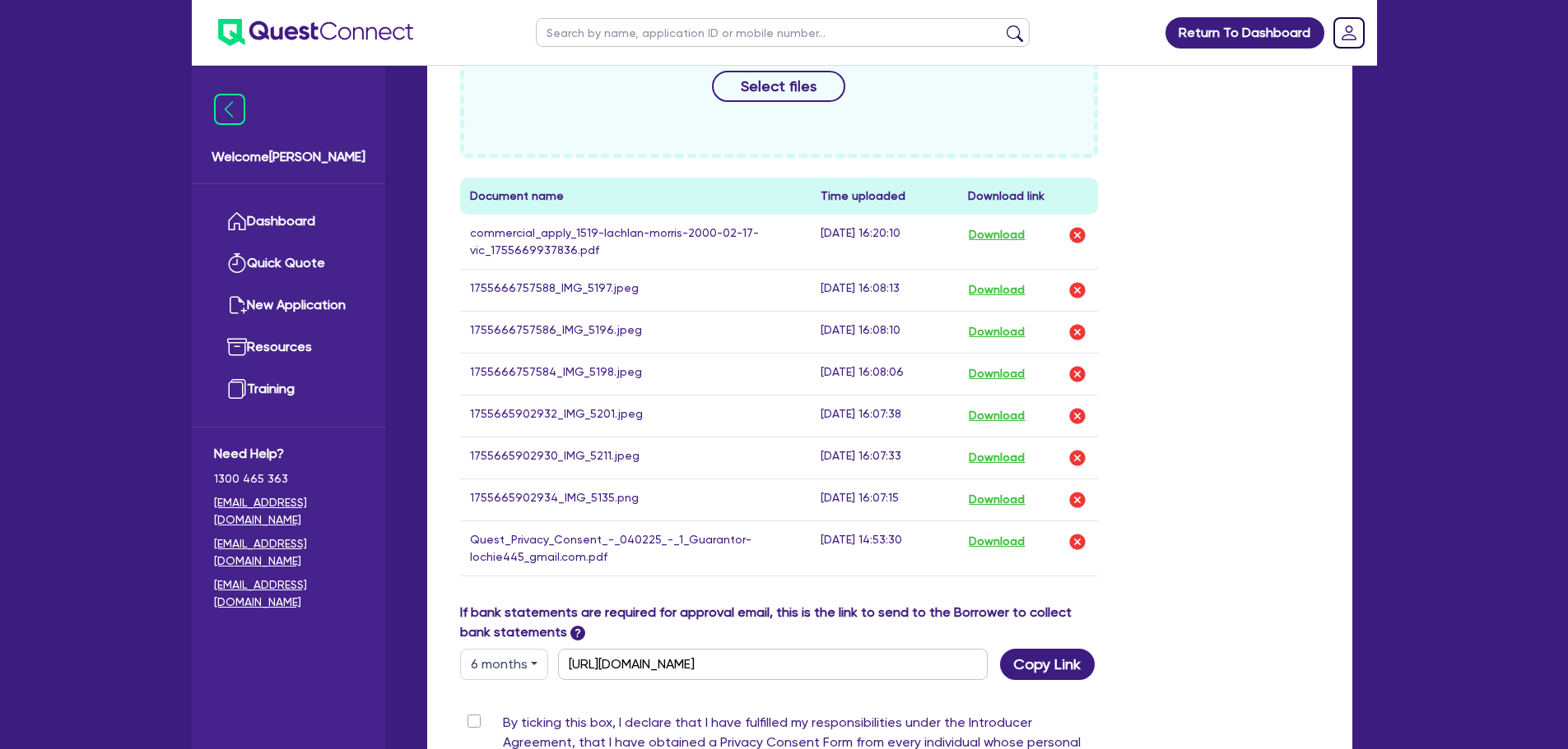
scroll to position [822, 0]
click at [985, 234] on button "Download" at bounding box center [996, 235] width 57 height 21
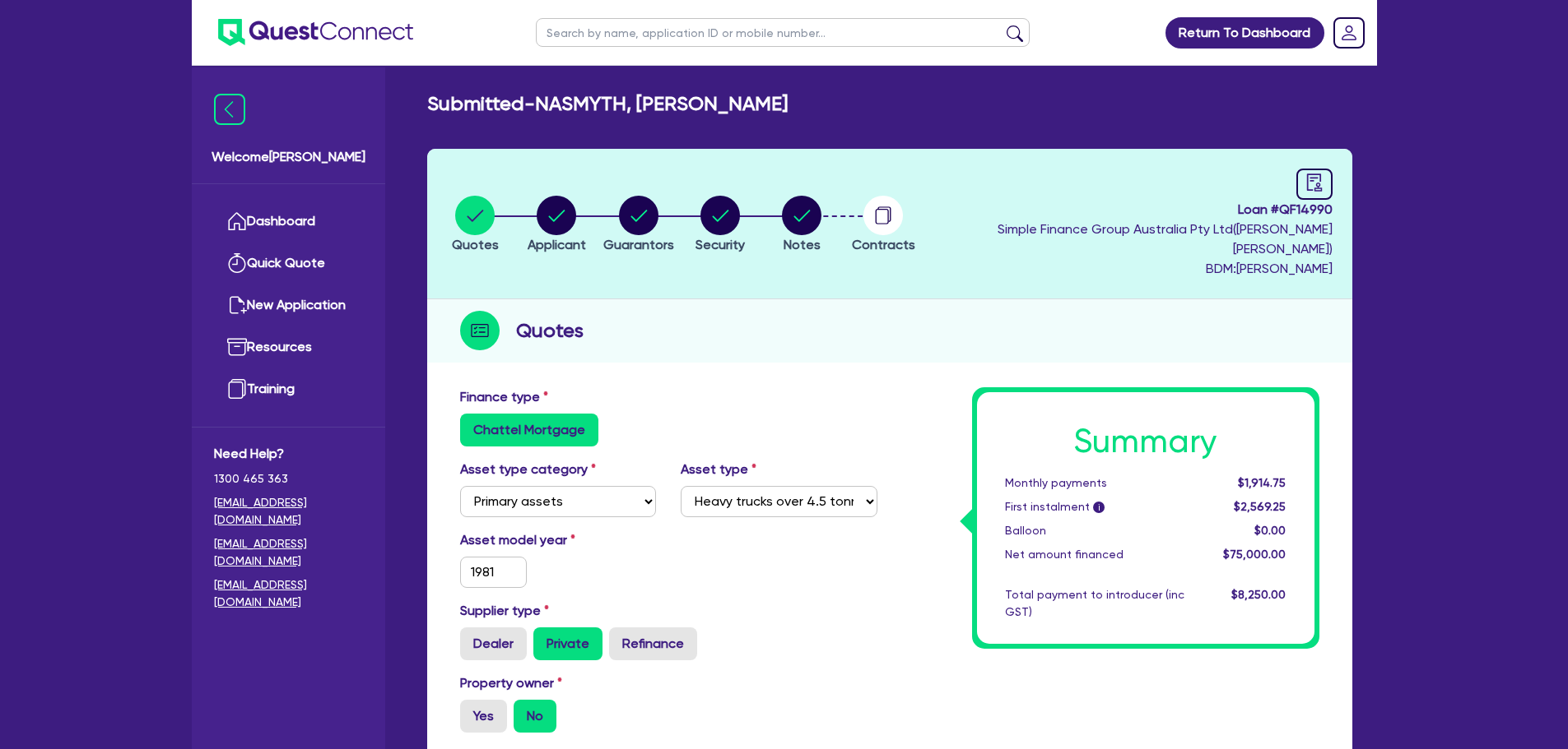
select select "PRIMARY_ASSETS"
select select "HEAVY_TRUCKS"
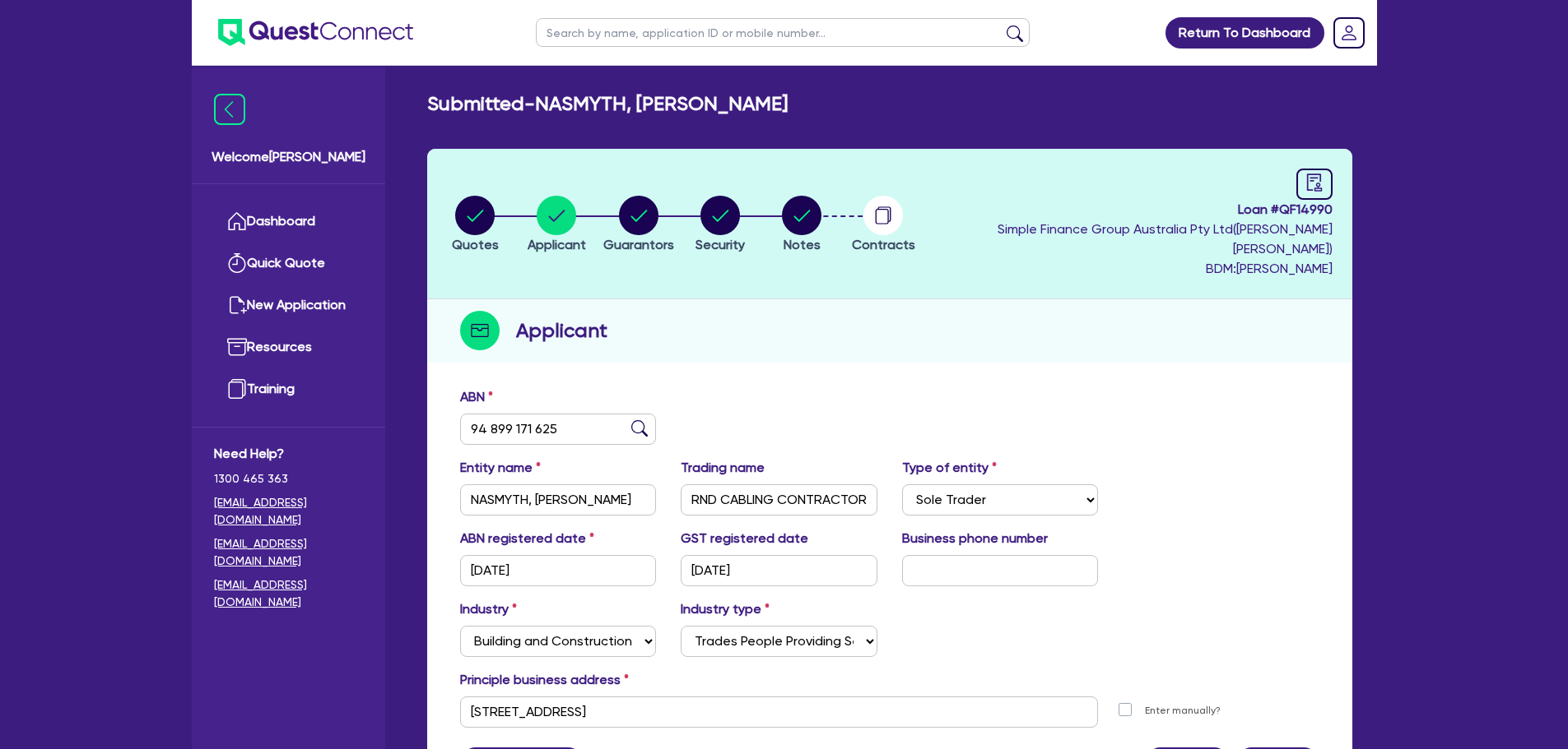
select select "SOLE_TRADER"
select select "BUILDING_CONSTRUCTION"
select select "TRADES_SERVICES_BUSINESSES_GOVERNMENT"
